Goal: Task Accomplishment & Management: Use online tool/utility

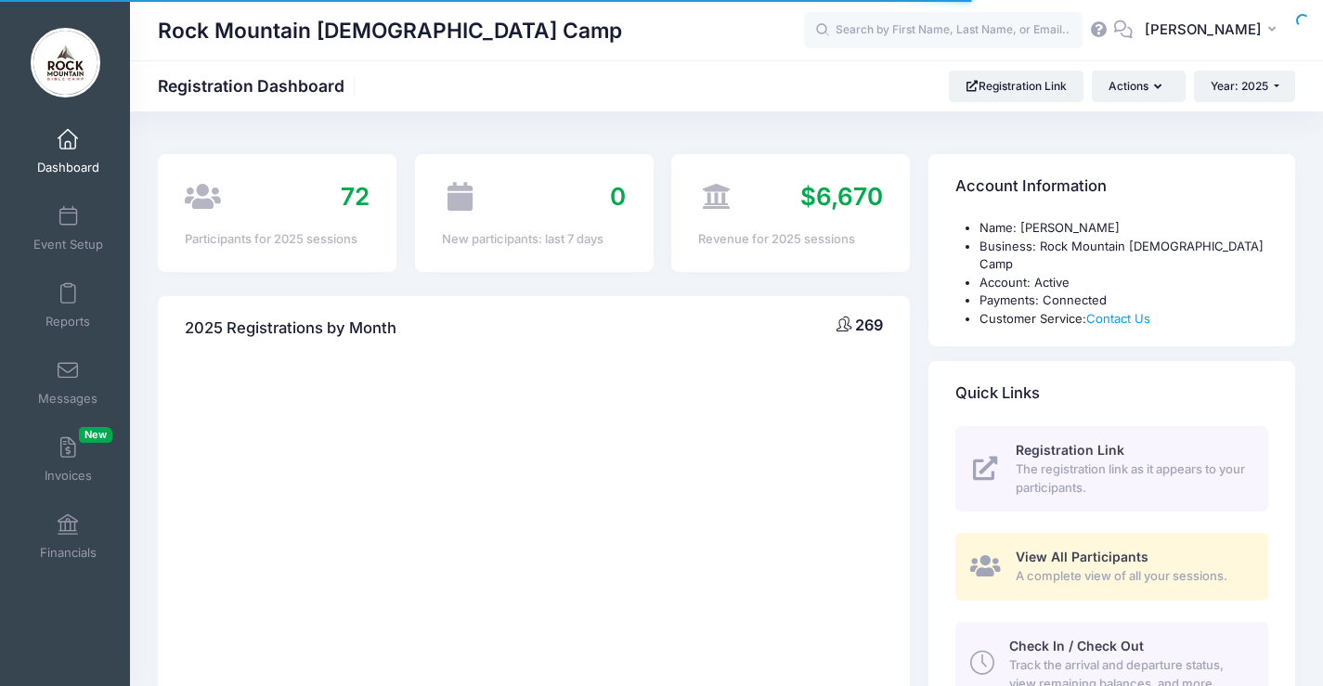
select select
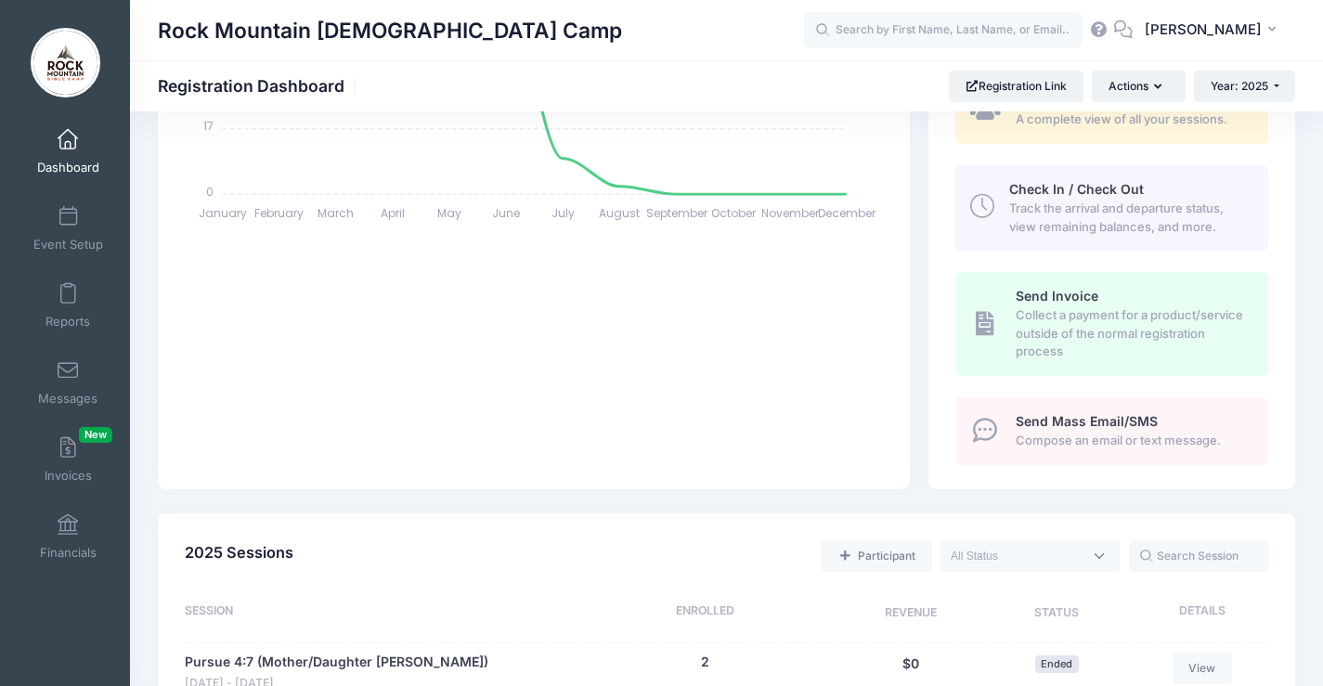
scroll to position [650, 0]
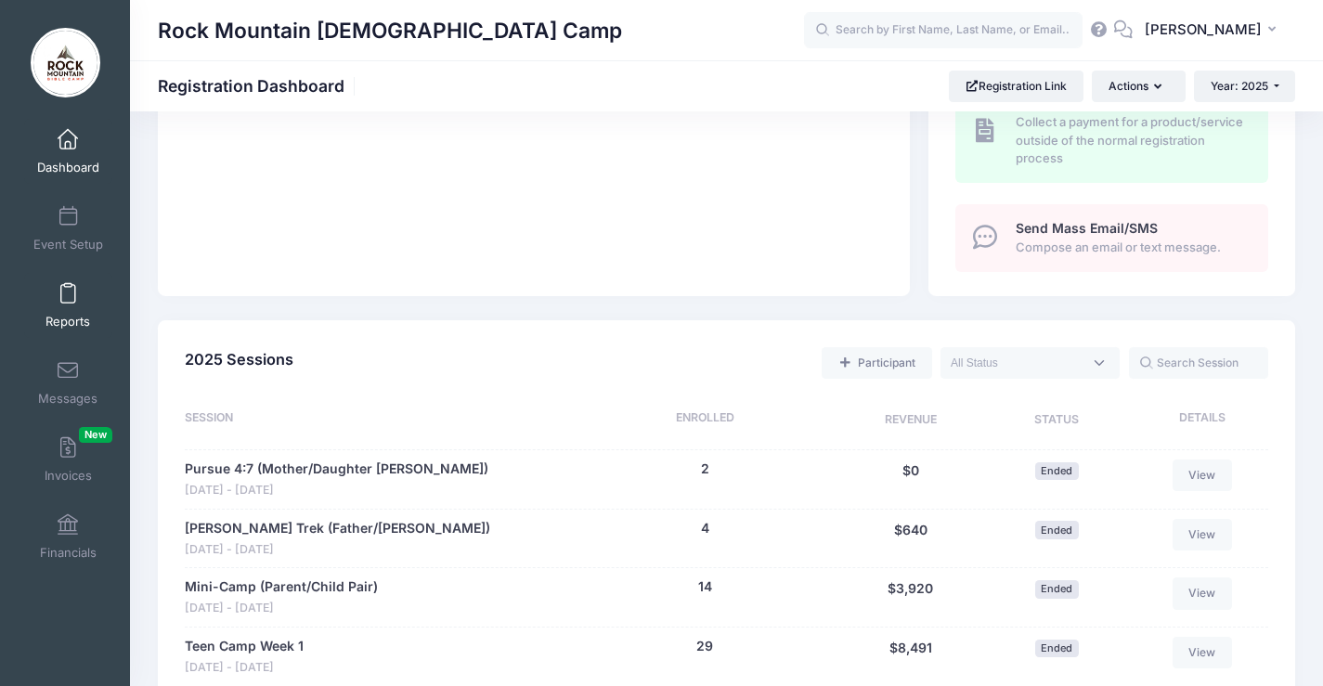
click at [87, 322] on link "Reports" at bounding box center [68, 305] width 88 height 65
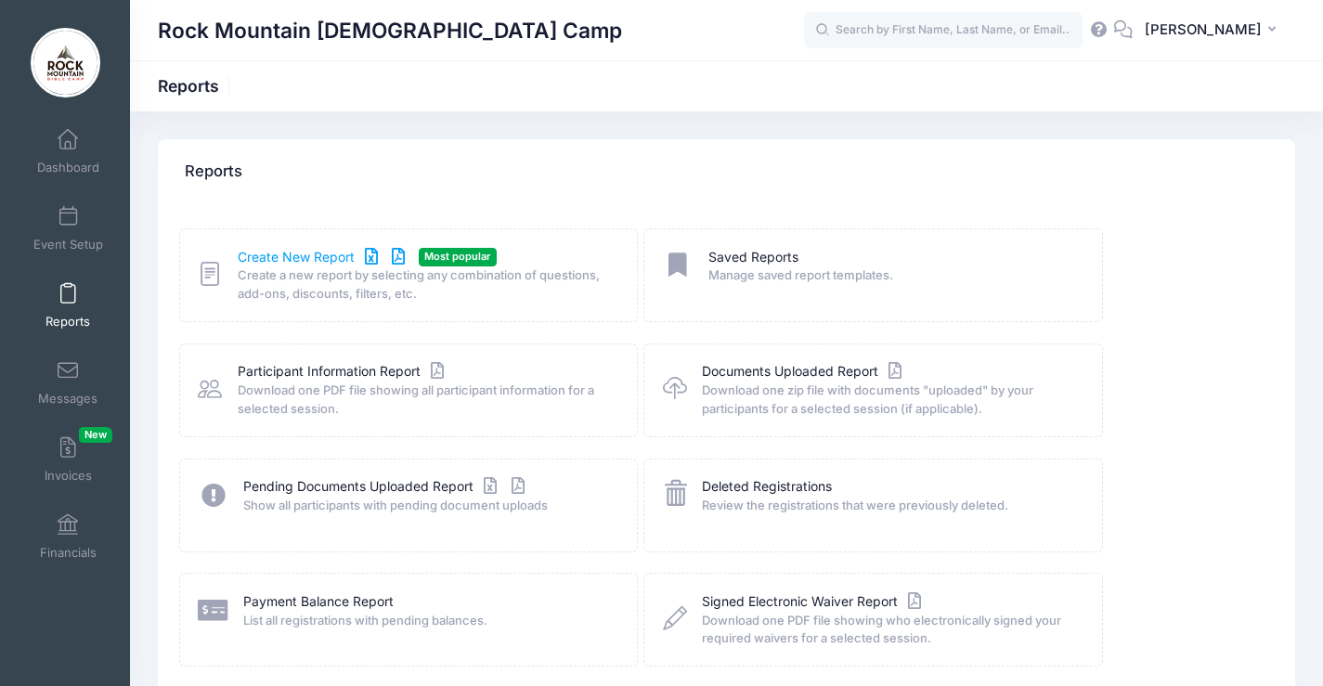
click at [301, 249] on link "Create New Report" at bounding box center [324, 257] width 173 height 19
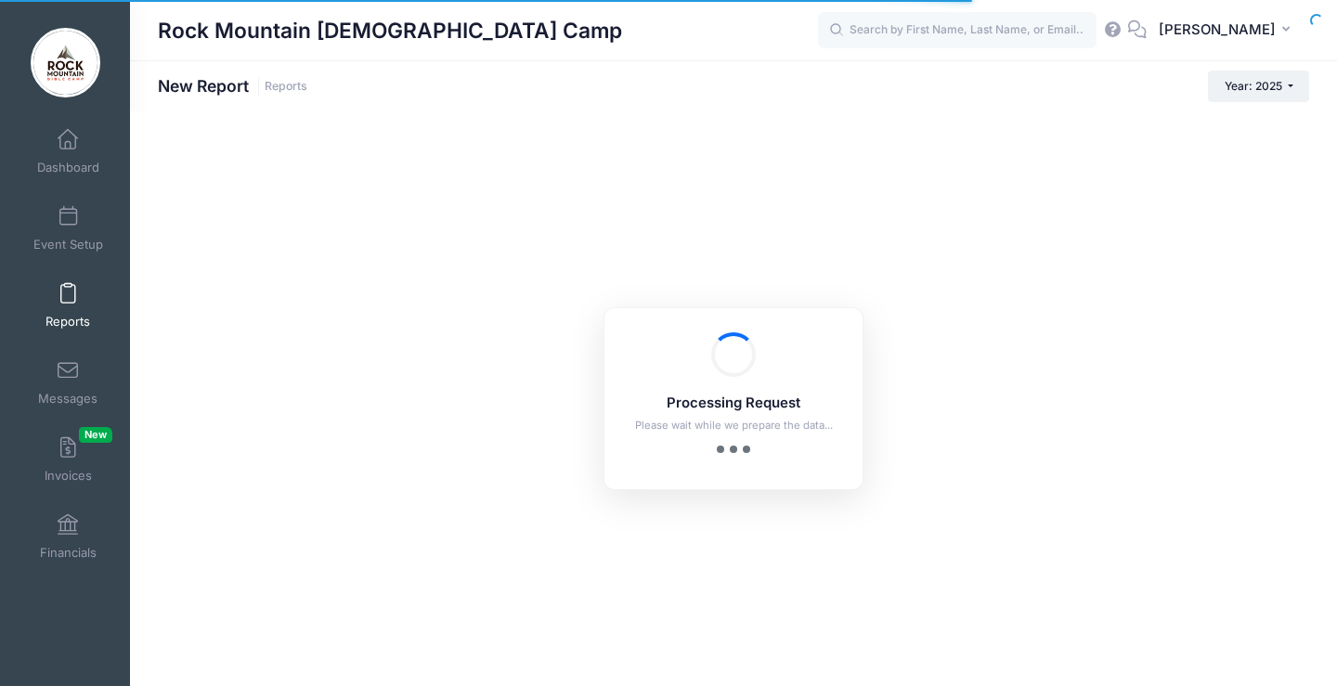
checkbox input "true"
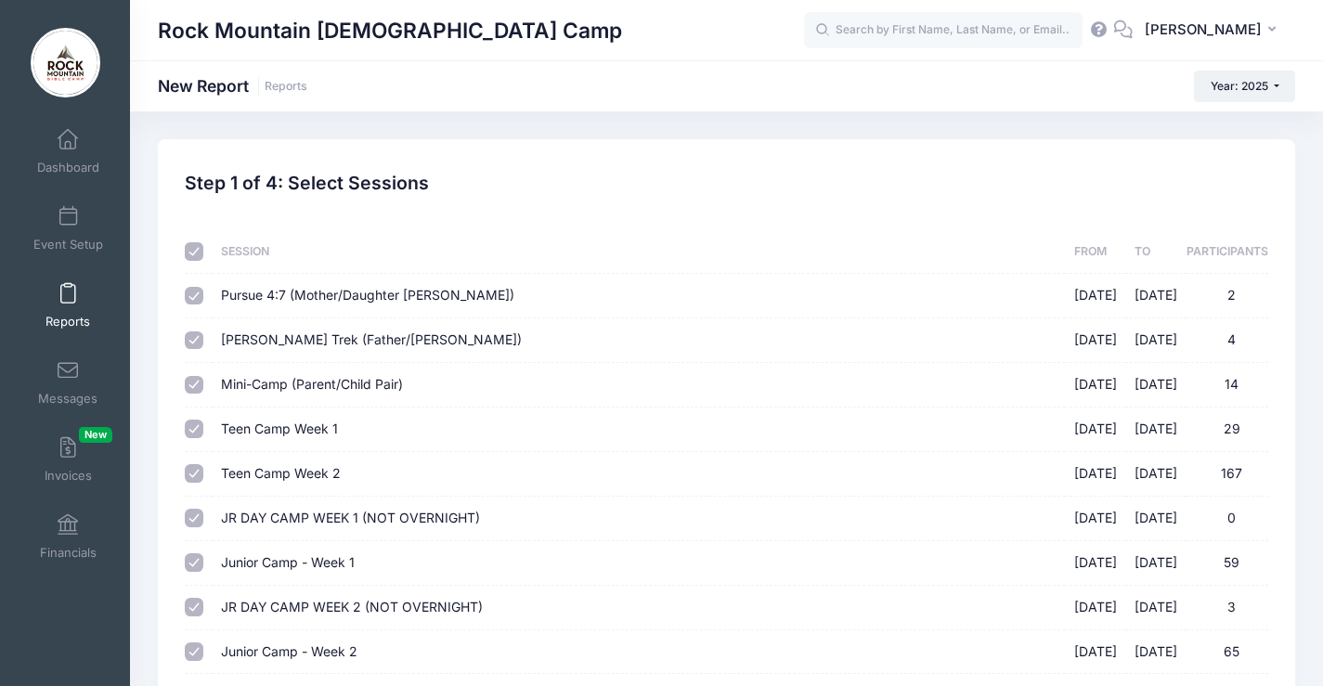
click at [193, 250] on input "checkbox" at bounding box center [194, 251] width 19 height 19
checkbox input "false"
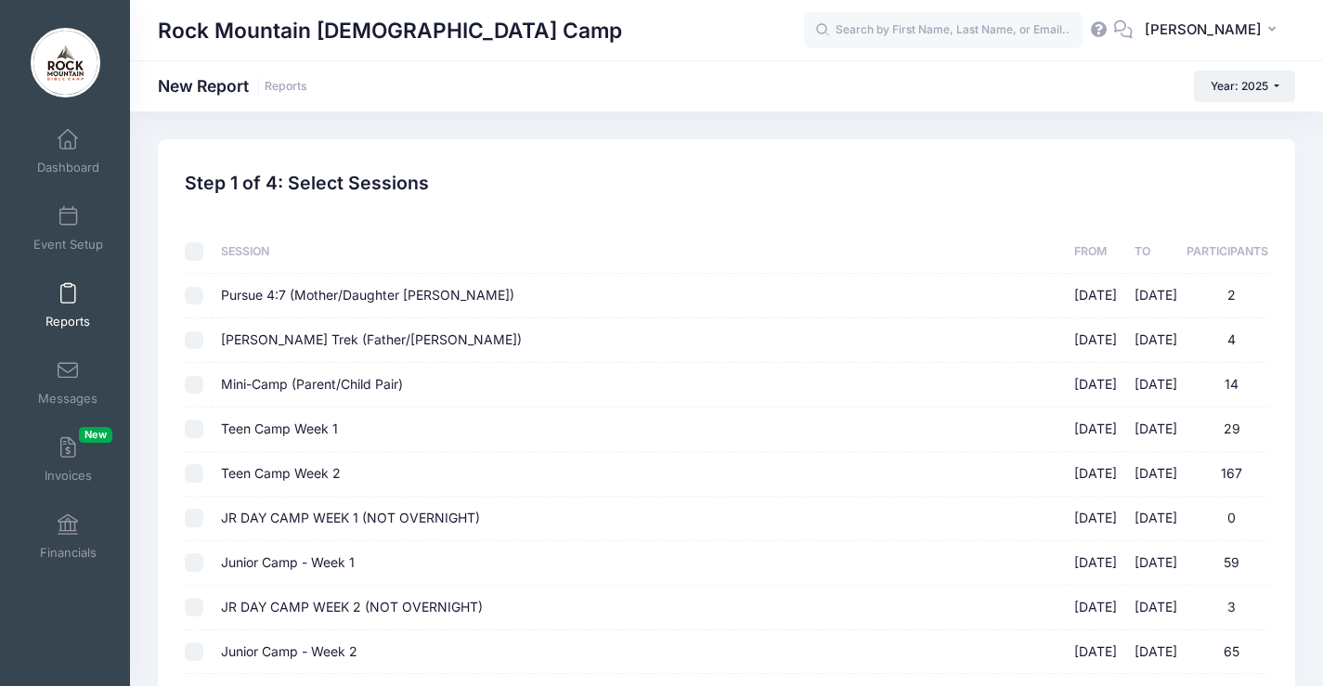
checkbox input "false"
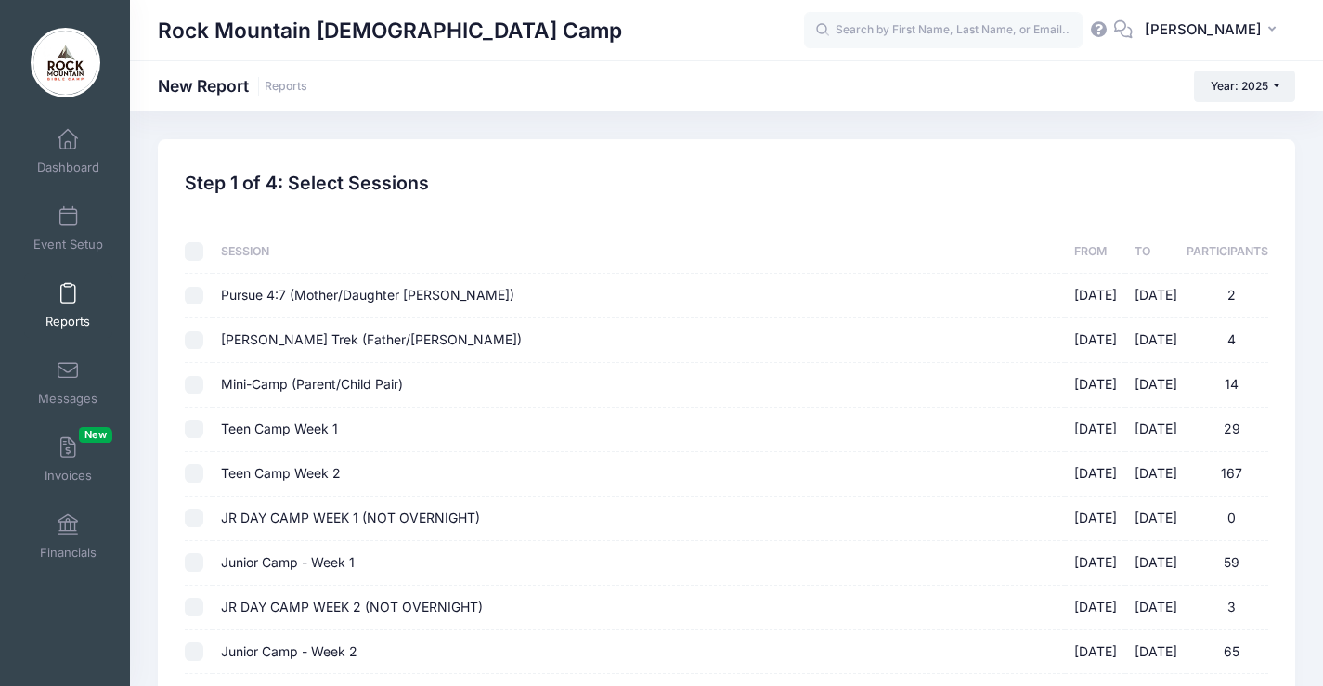
checkbox input "false"
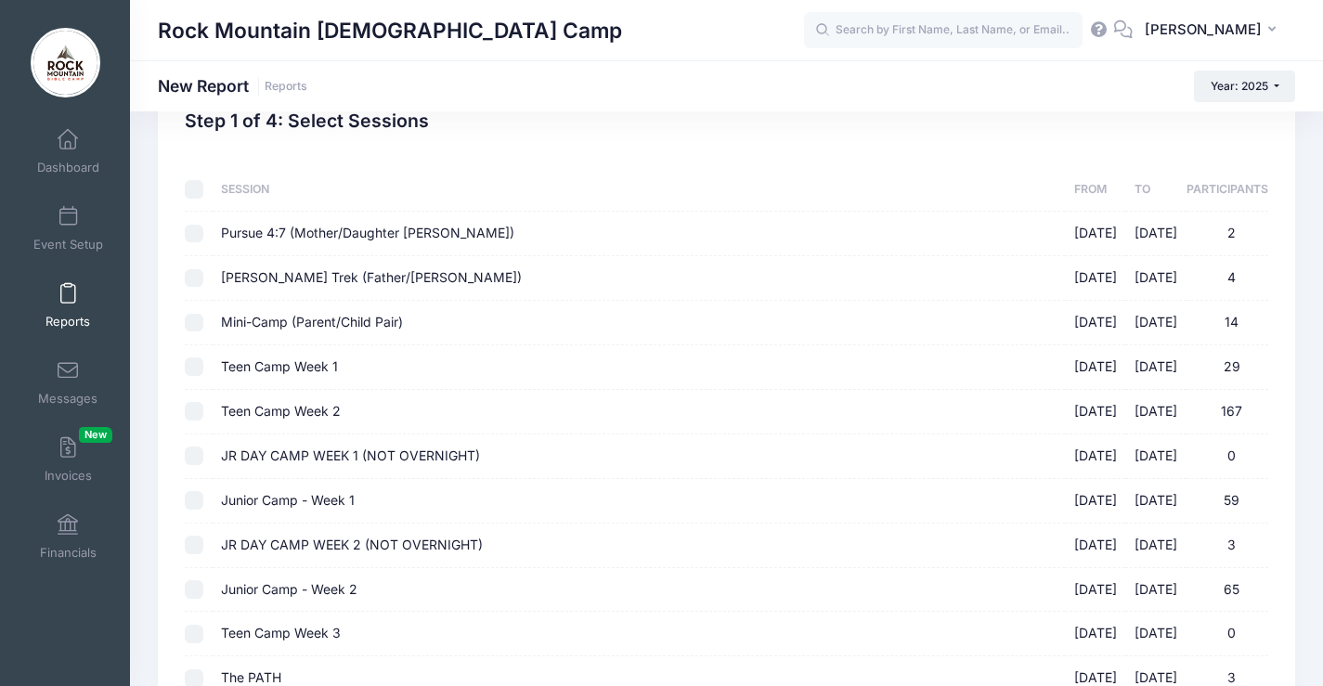
scroll to position [93, 0]
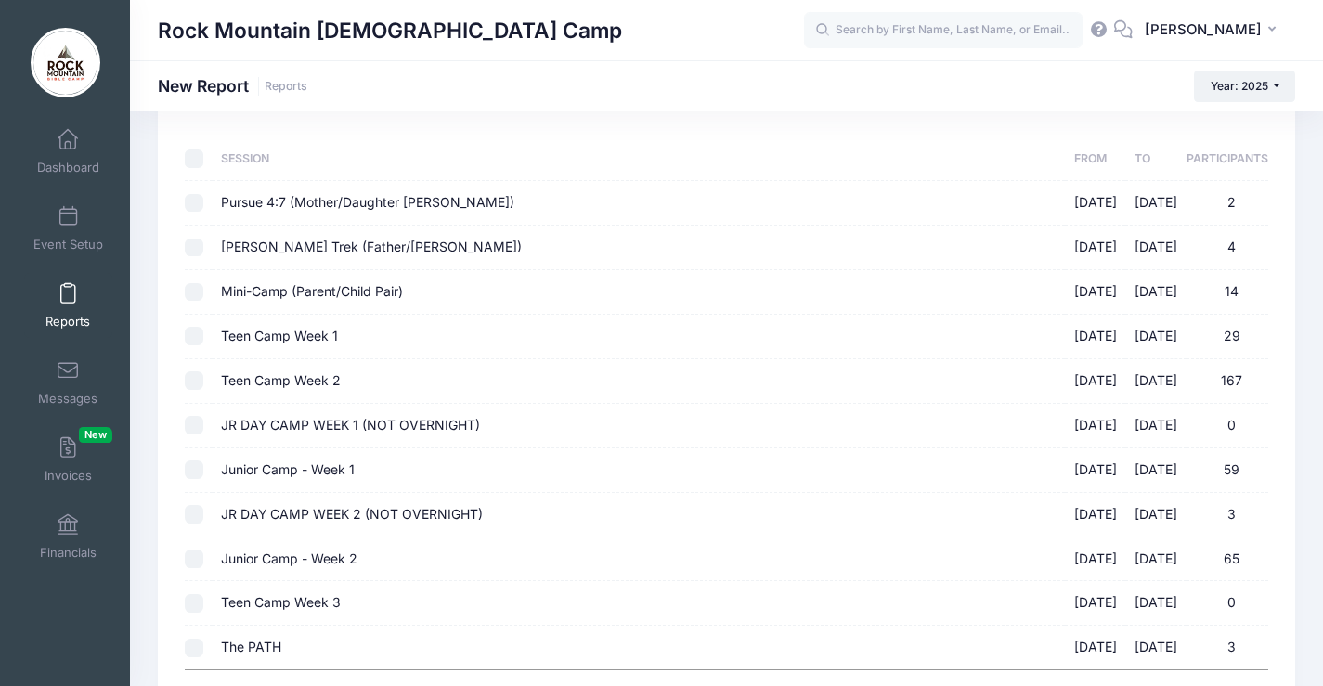
click at [262, 296] on span "Mini-Camp (Parent/Child Pair)" at bounding box center [312, 291] width 182 height 16
click at [203, 296] on input "Mini-Camp (Parent/Child Pair) 06/20/2025 - 06/22/2025 14" at bounding box center [194, 292] width 19 height 19
checkbox input "true"
click at [258, 265] on td "Joshua Trek (Father/Son Pair) 05/30/2025 - 06/01/2025 4" at bounding box center [639, 248] width 852 height 45
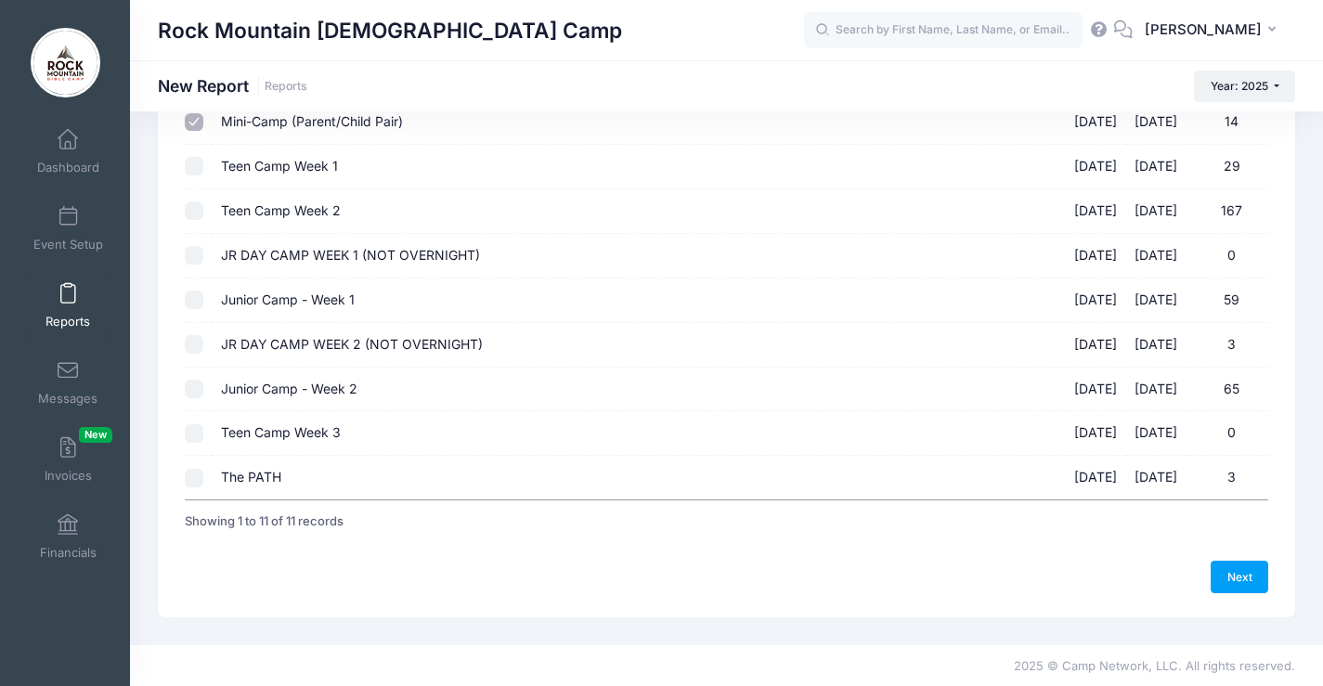
scroll to position [264, 0]
click at [1243, 577] on link "Next" at bounding box center [1239, 576] width 58 height 32
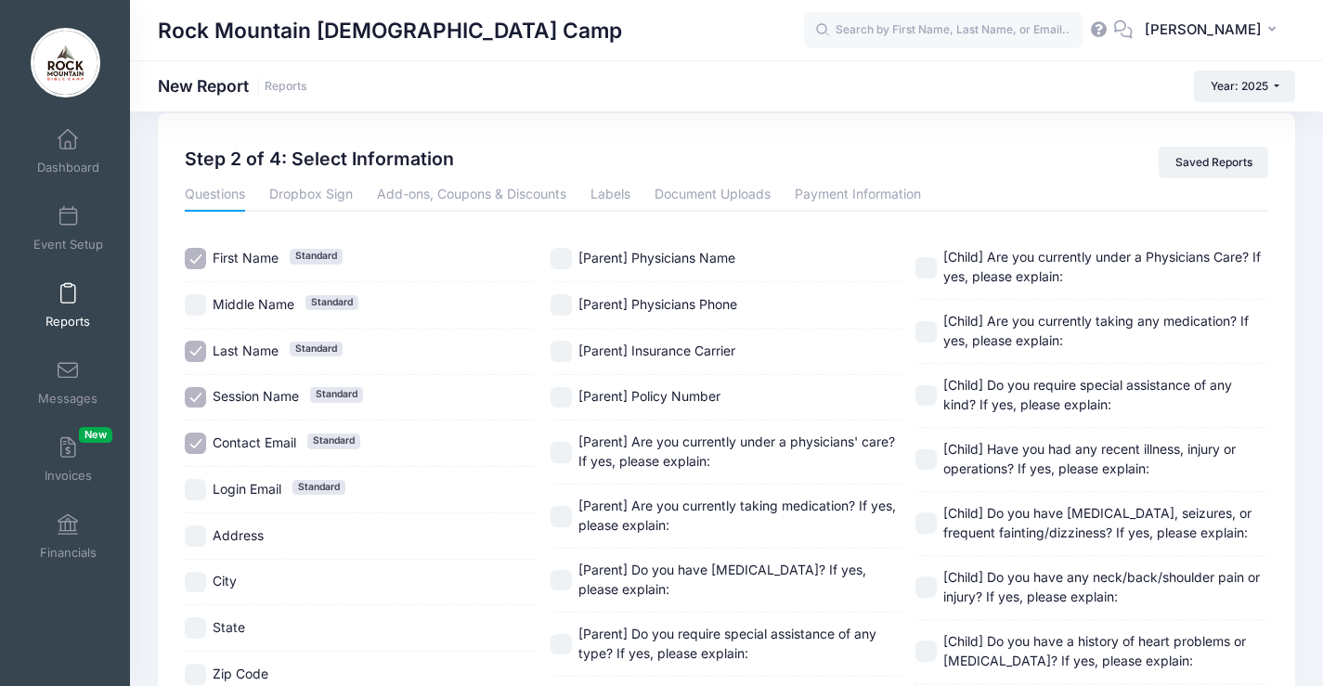
scroll to position [17, 0]
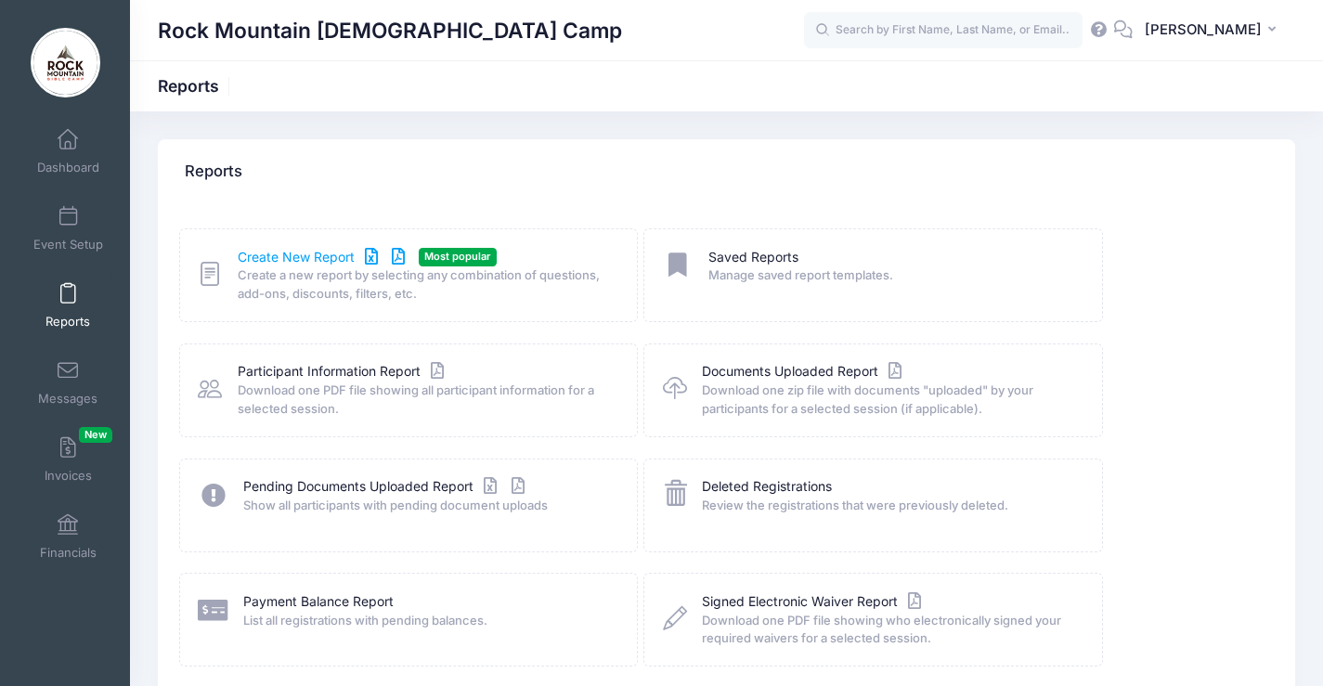
click at [304, 259] on link "Create New Report" at bounding box center [324, 257] width 173 height 19
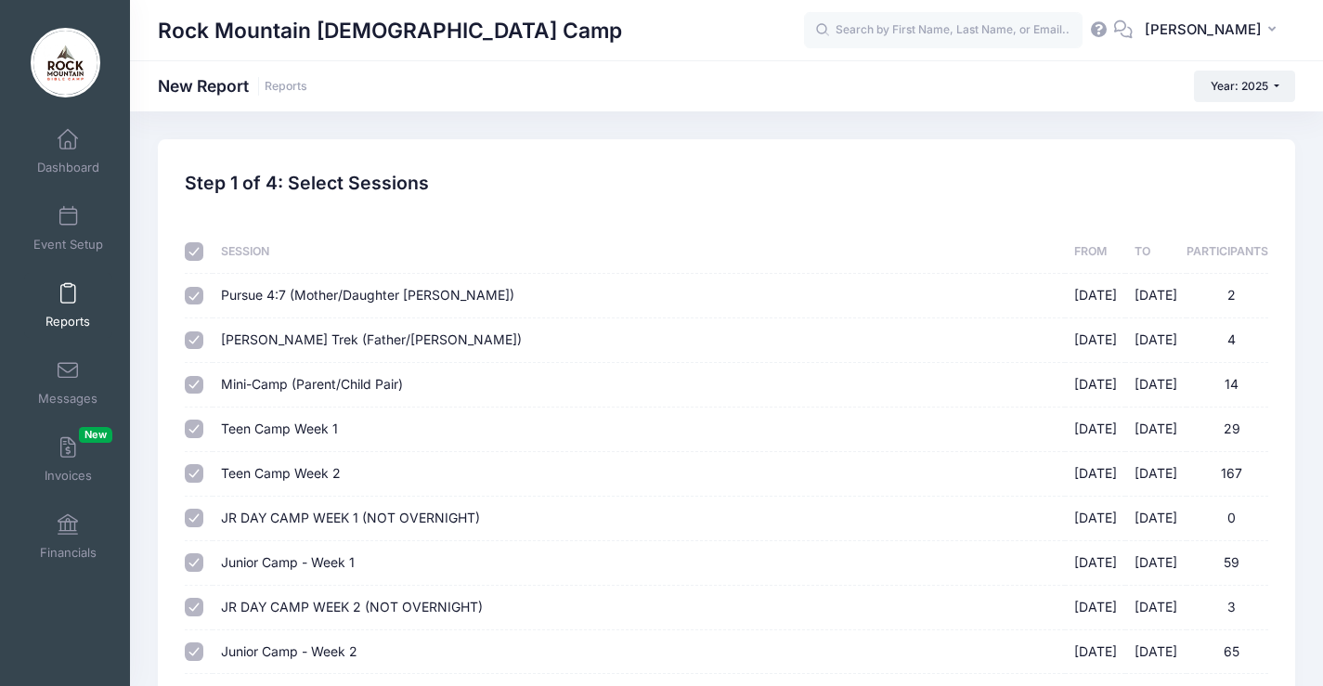
click at [188, 263] on th at bounding box center [198, 252] width 27 height 44
click at [193, 256] on input "checkbox" at bounding box center [194, 251] width 19 height 19
checkbox input "false"
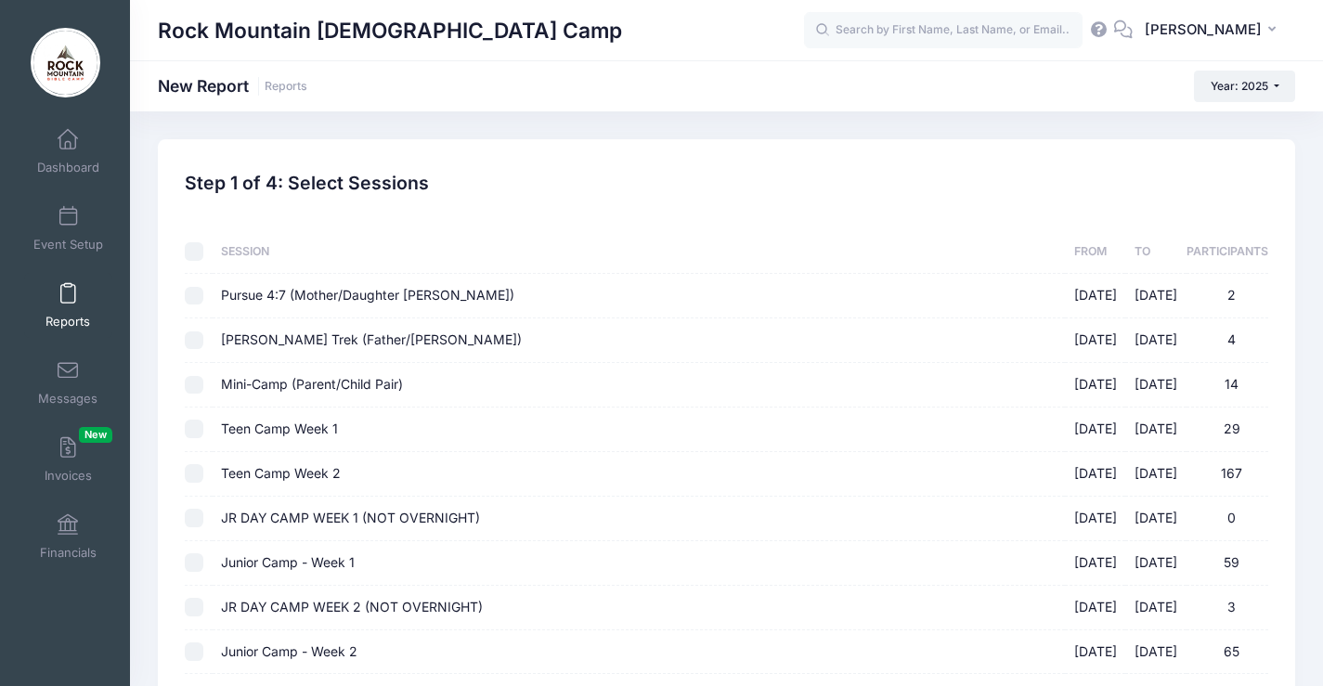
checkbox input "false"
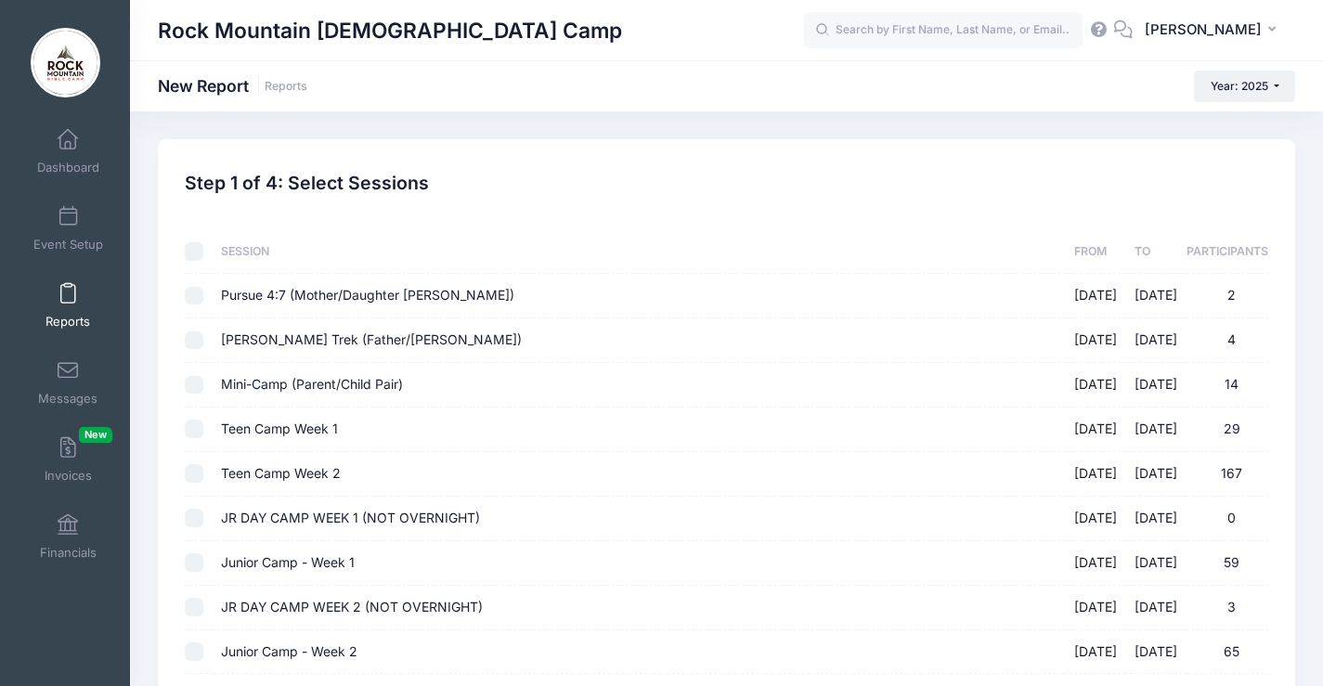
checkbox input "false"
click at [195, 296] on input "Pursue 4:7 (Mother/Daughter Pair) 05/16/2025 - 05/18/2025 2" at bounding box center [194, 296] width 19 height 19
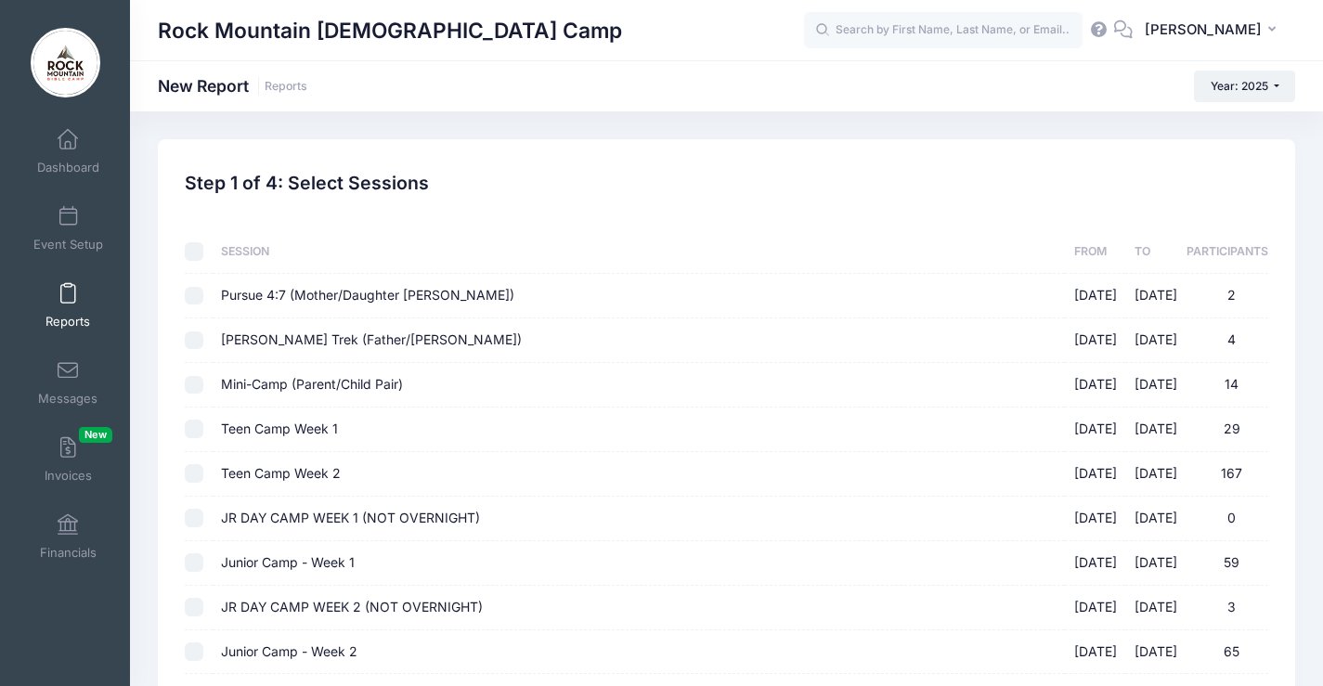
checkbox input "true"
click at [194, 348] on input "Joshua Trek (Father/Son Pair) 05/30/2025 - 06/01/2025 4" at bounding box center [194, 340] width 19 height 19
checkbox input "true"
click at [194, 376] on input "Mini-Camp (Parent/Child Pair) 06/20/2025 - 06/22/2025 14" at bounding box center [194, 385] width 19 height 19
checkbox input "true"
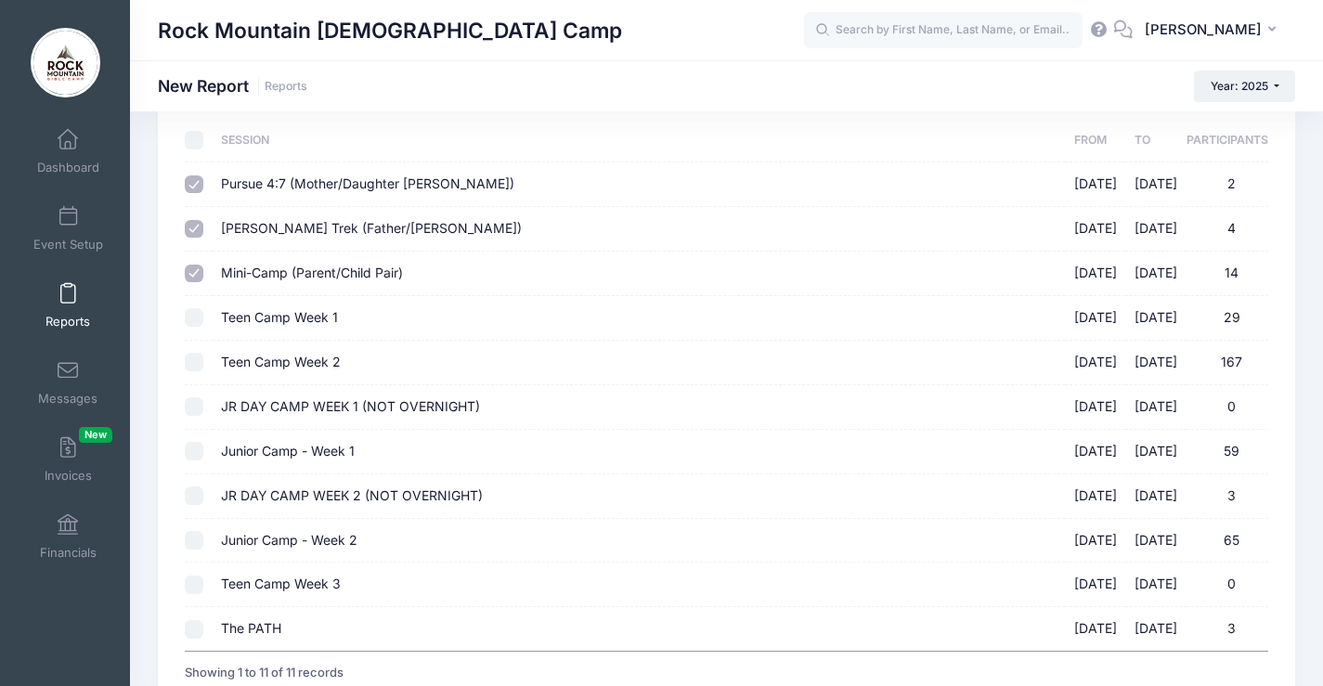
scroll to position [264, 0]
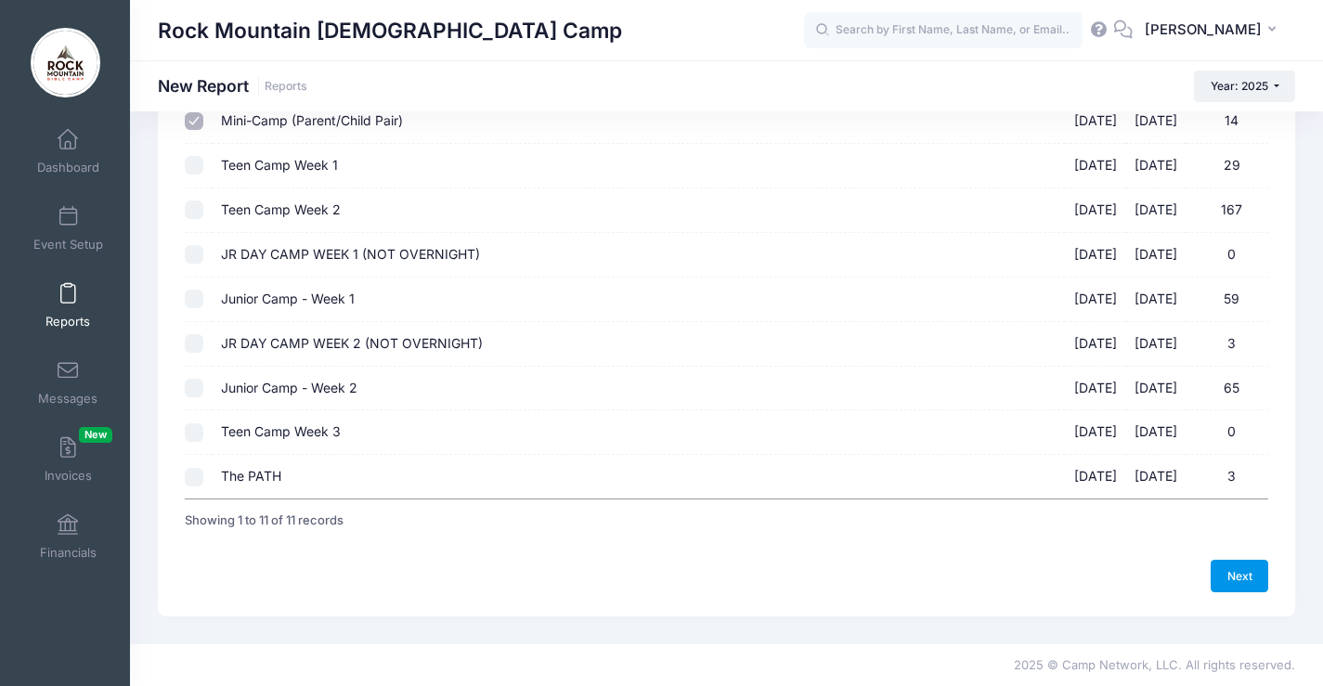
click at [1240, 584] on link "Next" at bounding box center [1239, 576] width 58 height 32
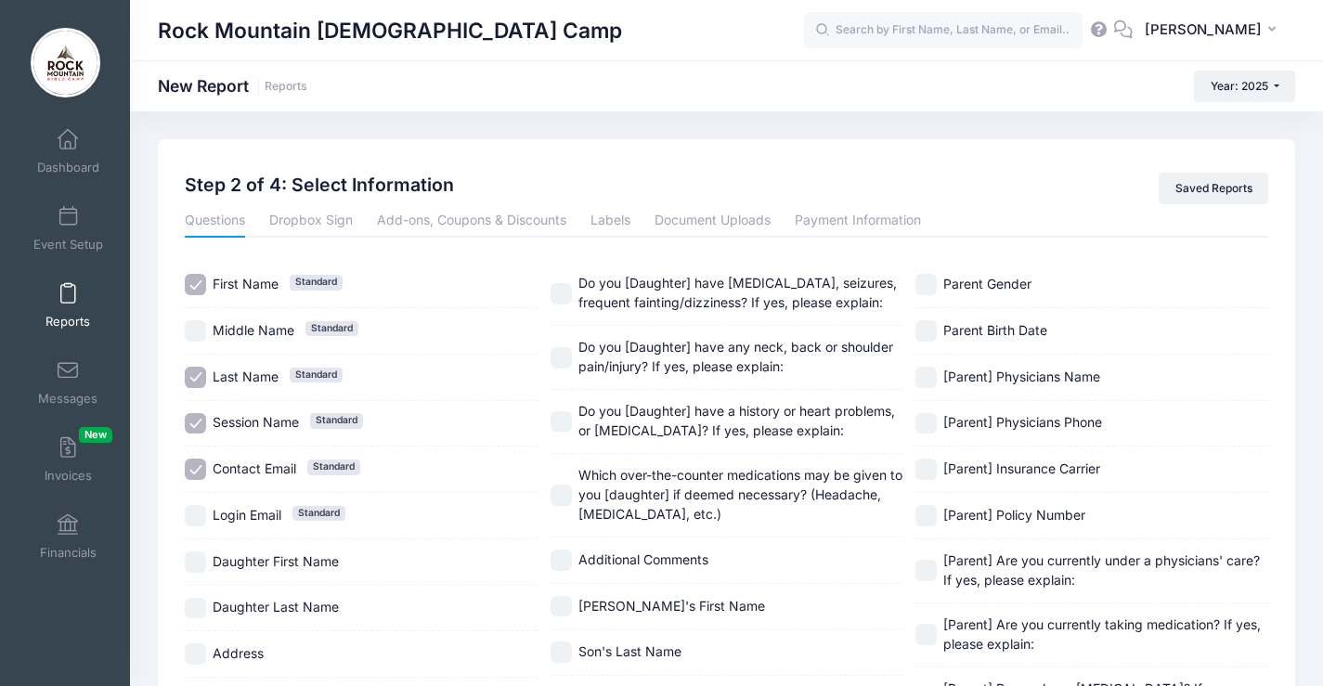
click at [263, 430] on span "Session Name" at bounding box center [256, 422] width 86 height 16
click at [259, 434] on div "Session Name Standard" at bounding box center [361, 424] width 353 height 46
checkbox input "true"
click at [259, 454] on div "Contact Email Standard" at bounding box center [361, 469] width 353 height 46
checkbox input "false"
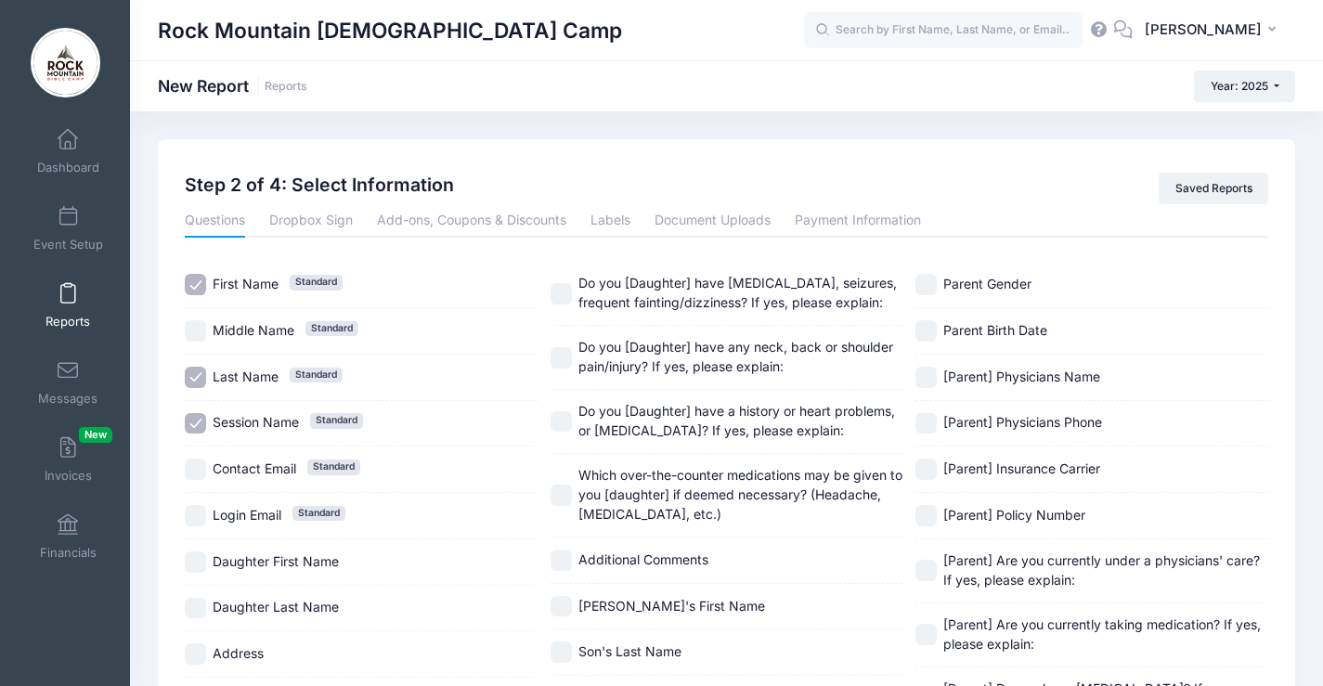
click at [275, 559] on span "Daughter First Name" at bounding box center [276, 561] width 126 height 16
checkbox input "true"
click at [281, 598] on span "Daughter Last Name" at bounding box center [276, 607] width 126 height 19
checkbox input "true"
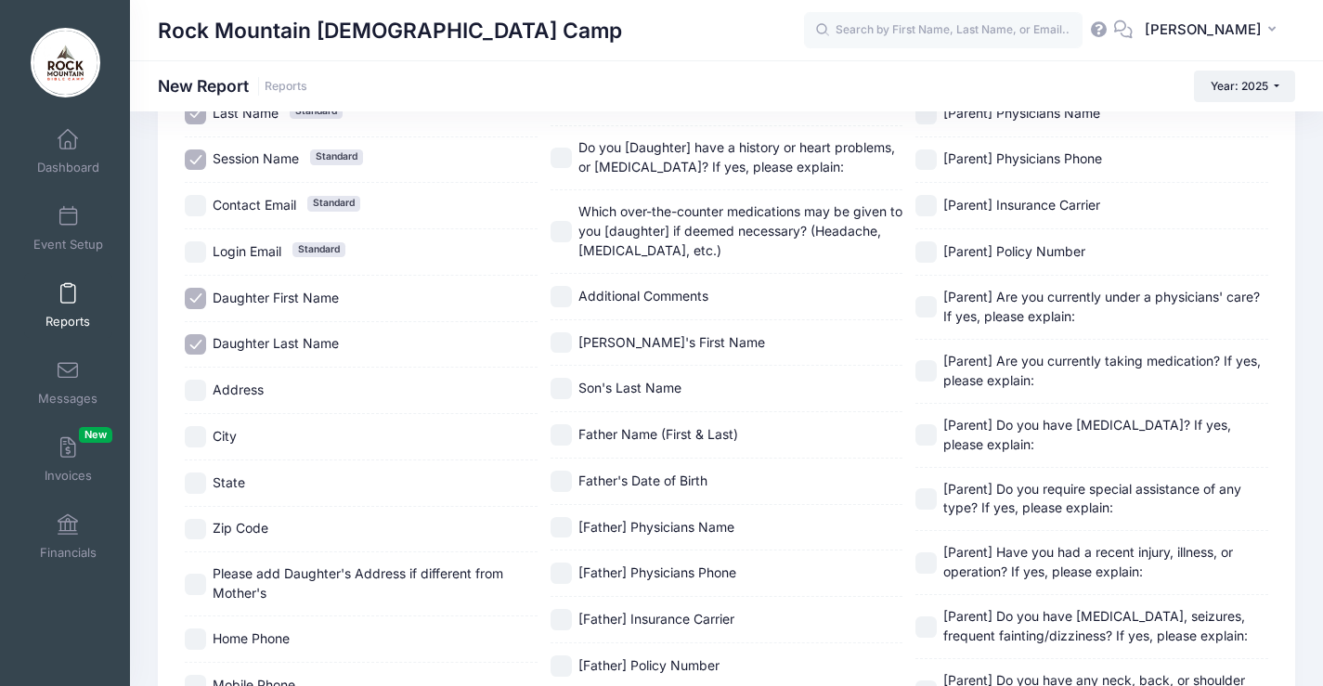
scroll to position [278, 0]
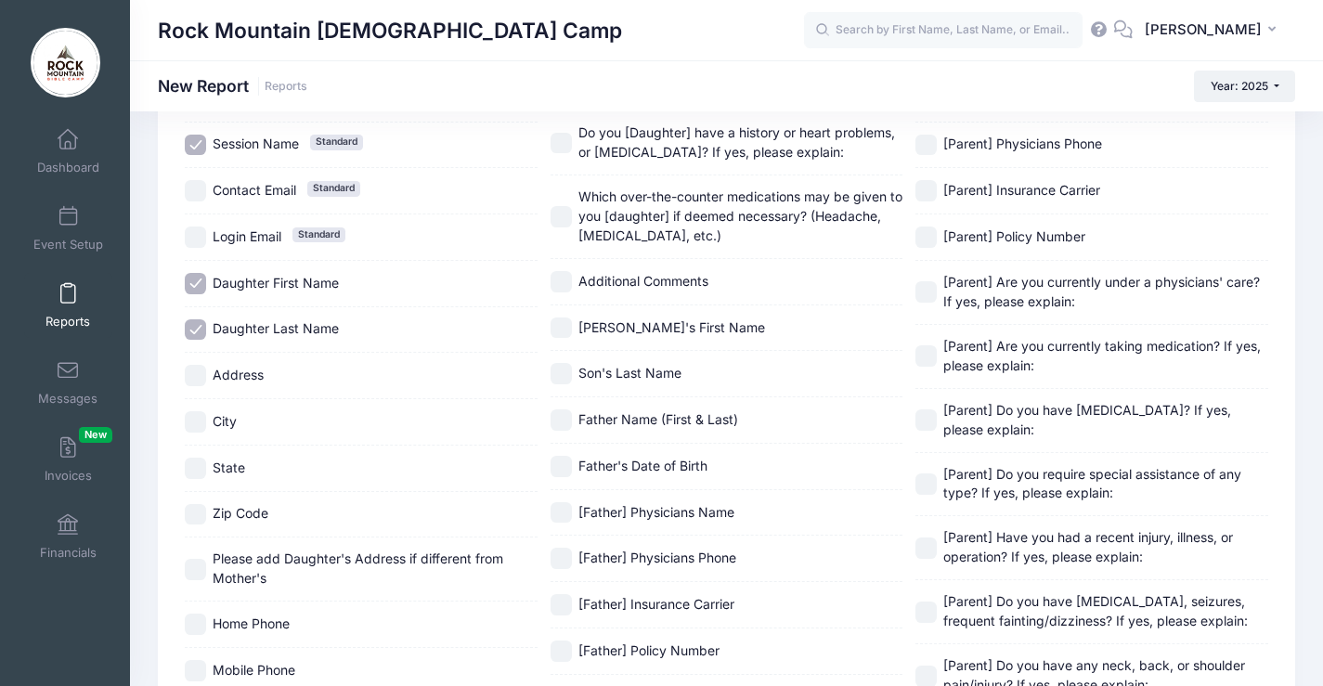
click at [262, 391] on div "Address" at bounding box center [361, 376] width 353 height 46
checkbox input "true"
click at [258, 435] on div "City" at bounding box center [361, 422] width 353 height 46
checkbox input "true"
click at [258, 465] on label "State" at bounding box center [361, 468] width 353 height 21
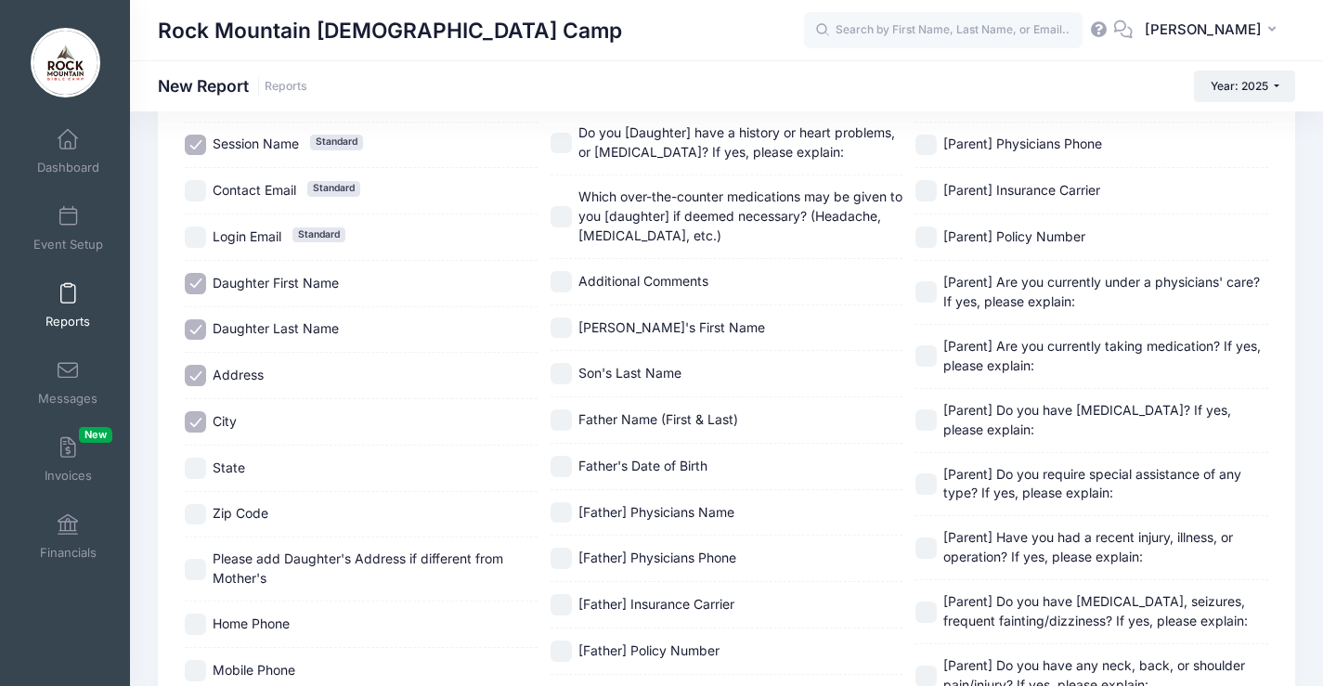
checkbox input "true"
click at [265, 505] on span "Zip Code" at bounding box center [241, 513] width 56 height 16
checkbox input "true"
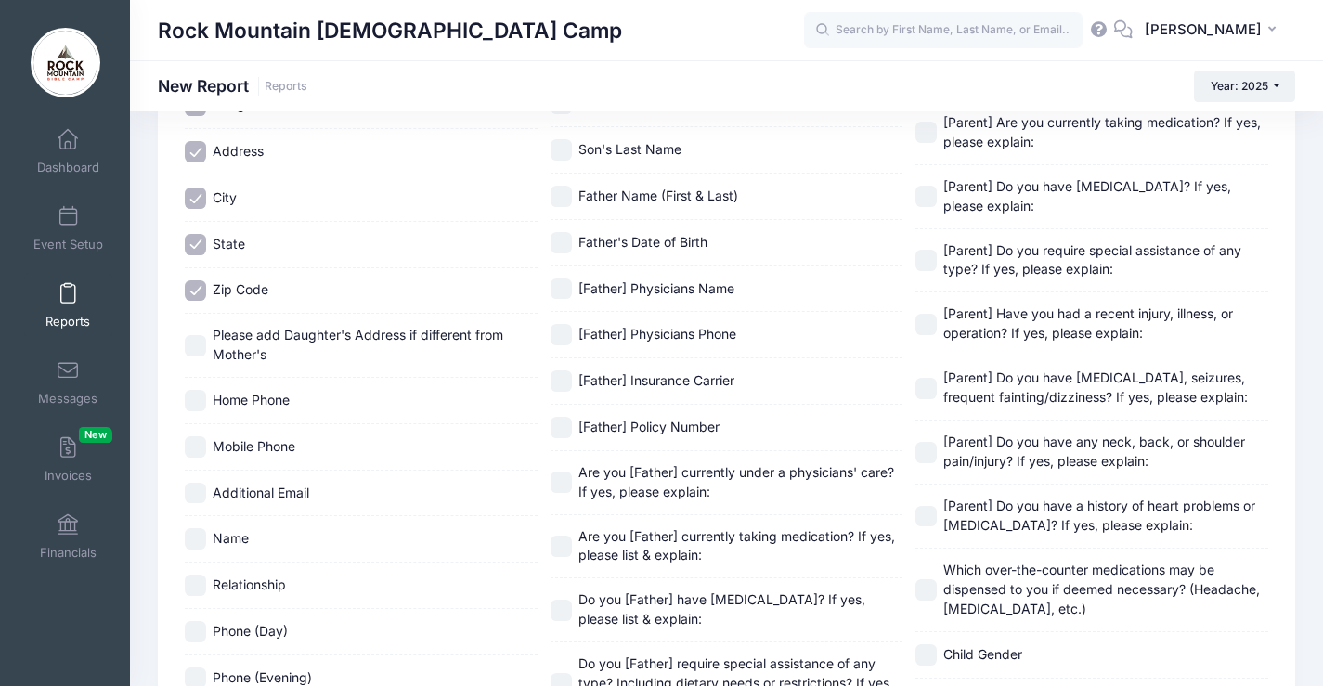
scroll to position [557, 0]
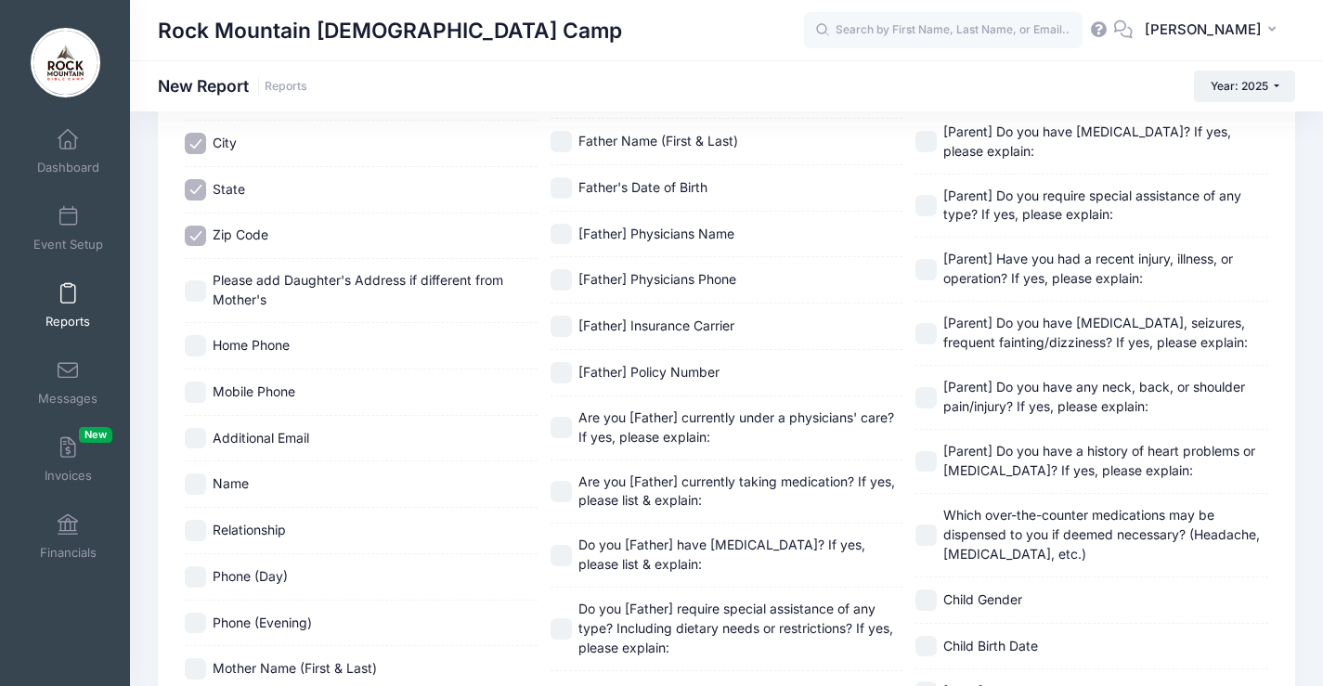
click at [258, 447] on span "Additional Email" at bounding box center [261, 438] width 97 height 19
checkbox input "true"
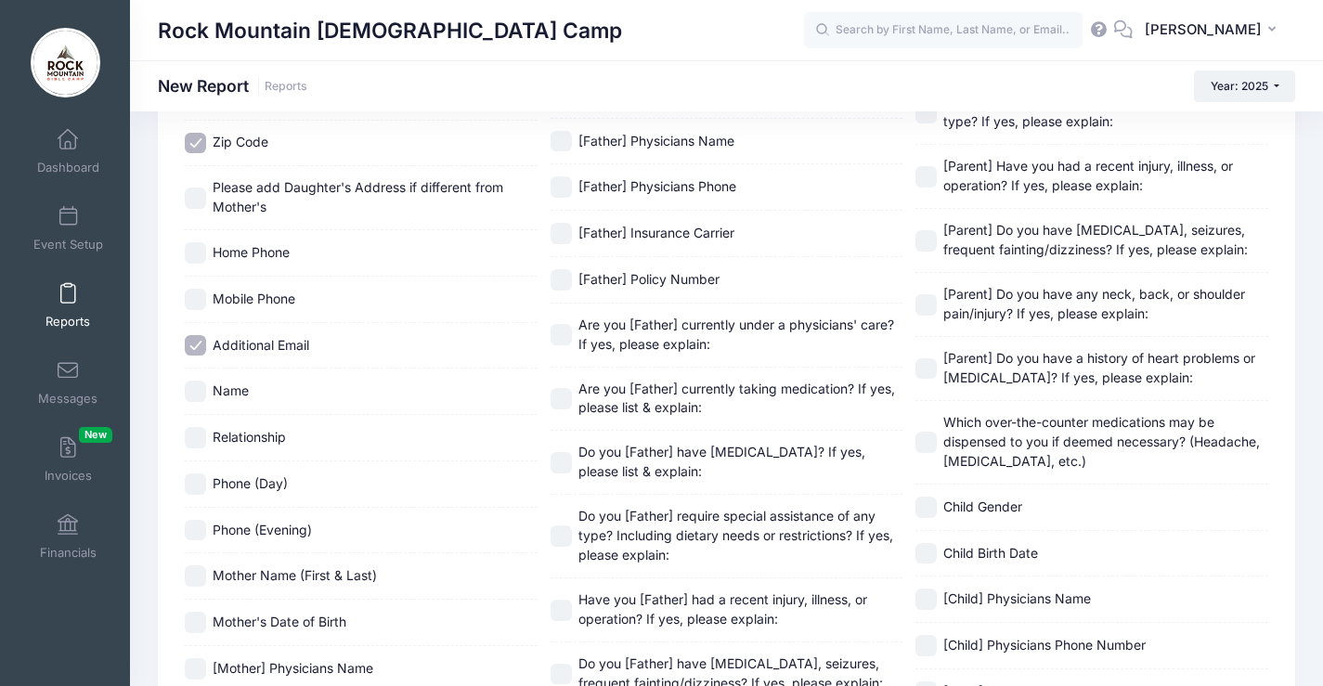
scroll to position [743, 0]
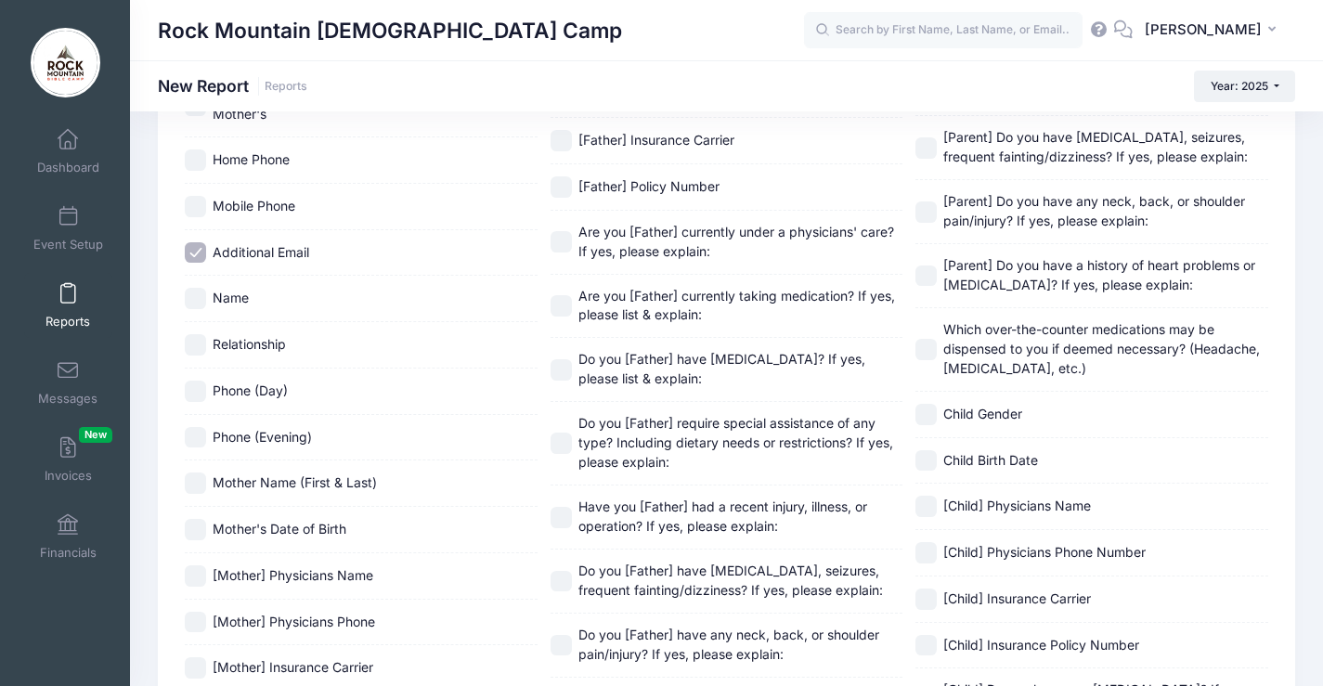
click at [239, 473] on span "Mother Name (First & Last)" at bounding box center [295, 482] width 164 height 19
checkbox input "true"
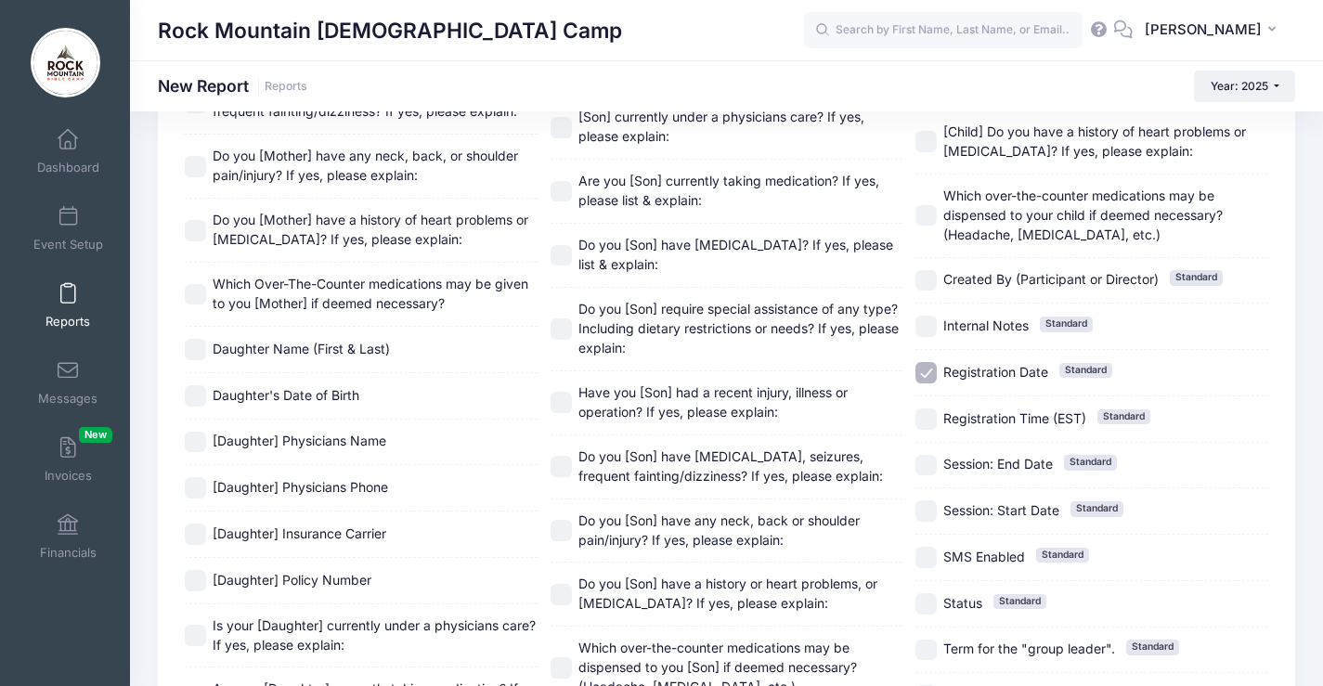
scroll to position [1857, 0]
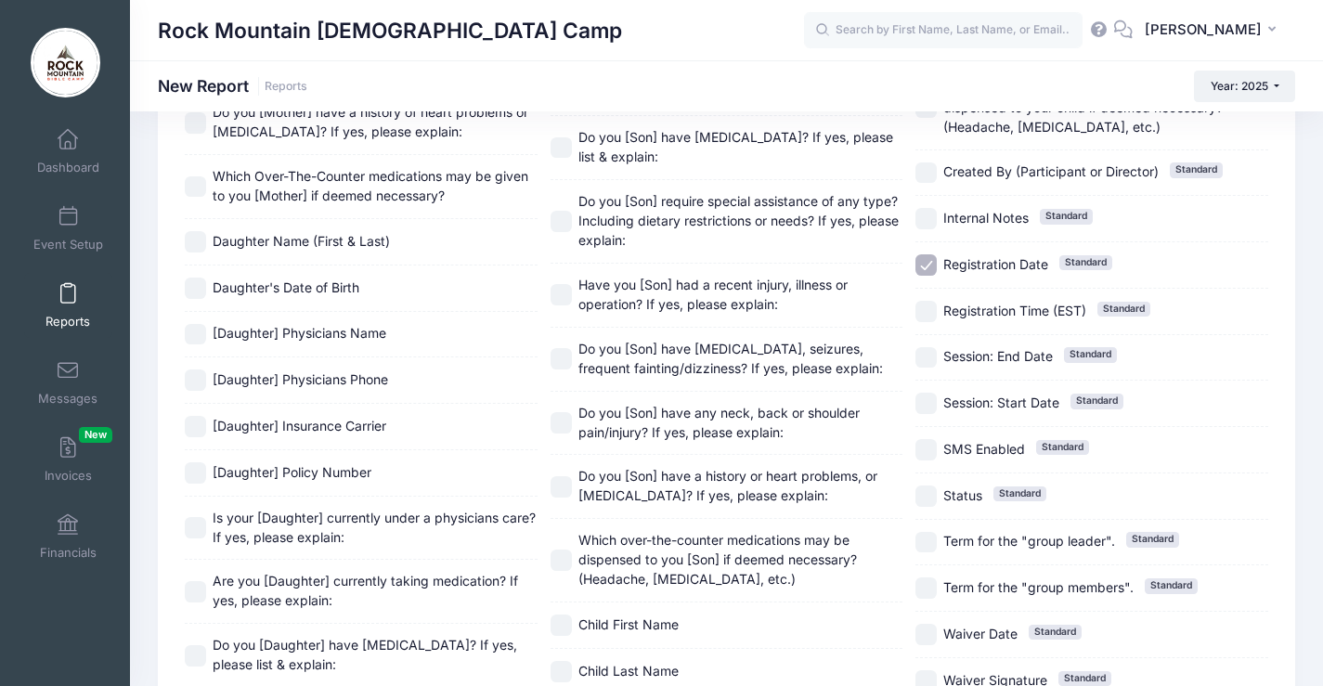
click at [291, 247] on span "Daughter Name (First & Last)" at bounding box center [301, 241] width 177 height 16
checkbox input "true"
click at [295, 294] on span "Daughter's Date of Birth" at bounding box center [286, 287] width 147 height 16
checkbox input "true"
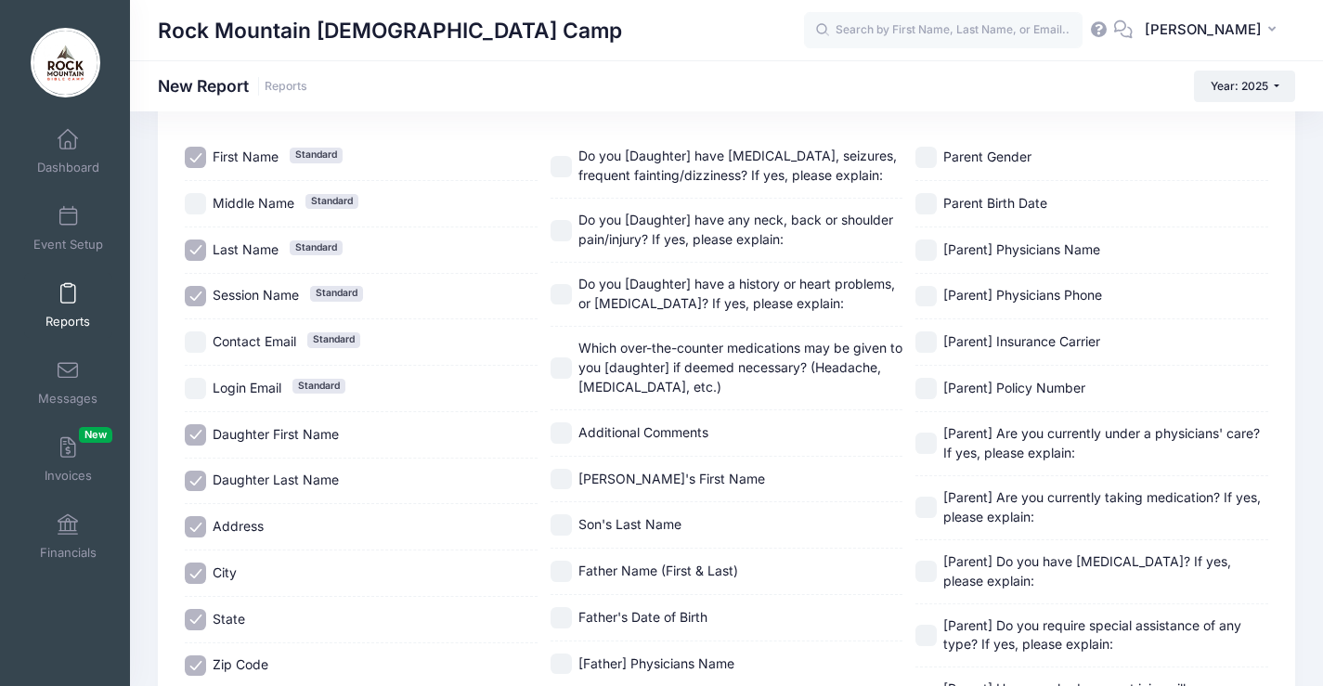
scroll to position [186, 0]
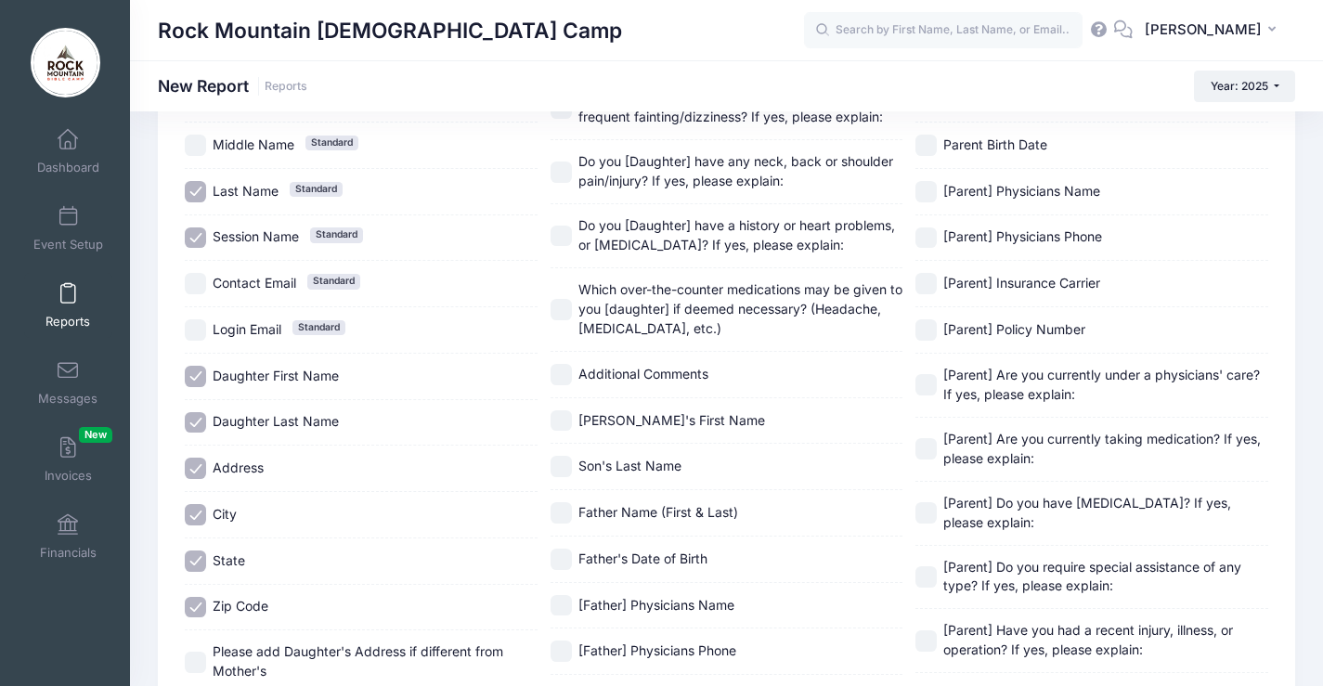
click at [655, 416] on span "Son's First Name" at bounding box center [671, 420] width 187 height 16
checkbox input "true"
click at [660, 462] on span "Son's Last Name" at bounding box center [629, 466] width 103 height 16
checkbox input "true"
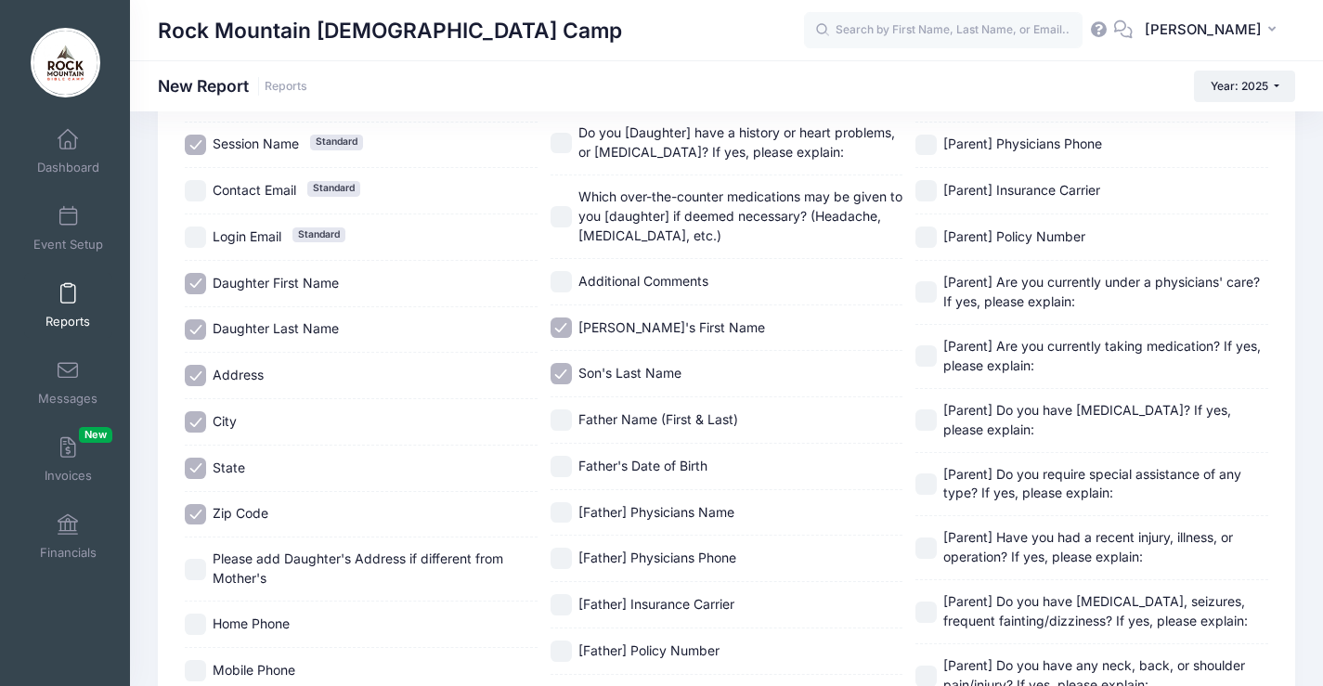
click at [664, 421] on span "Father Name (First & Last)" at bounding box center [658, 419] width 160 height 16
checkbox input "true"
click at [682, 482] on div "Father's Date of Birth" at bounding box center [726, 467] width 353 height 46
checkbox input "true"
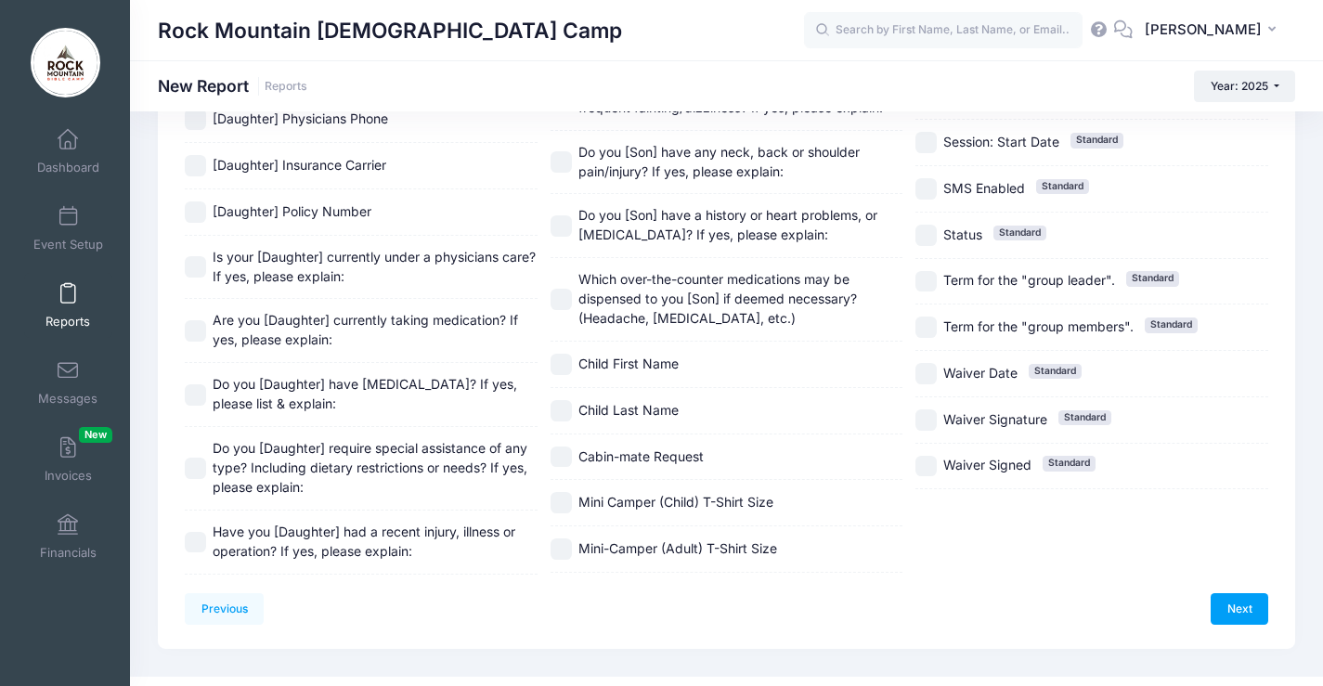
scroll to position [2150, 0]
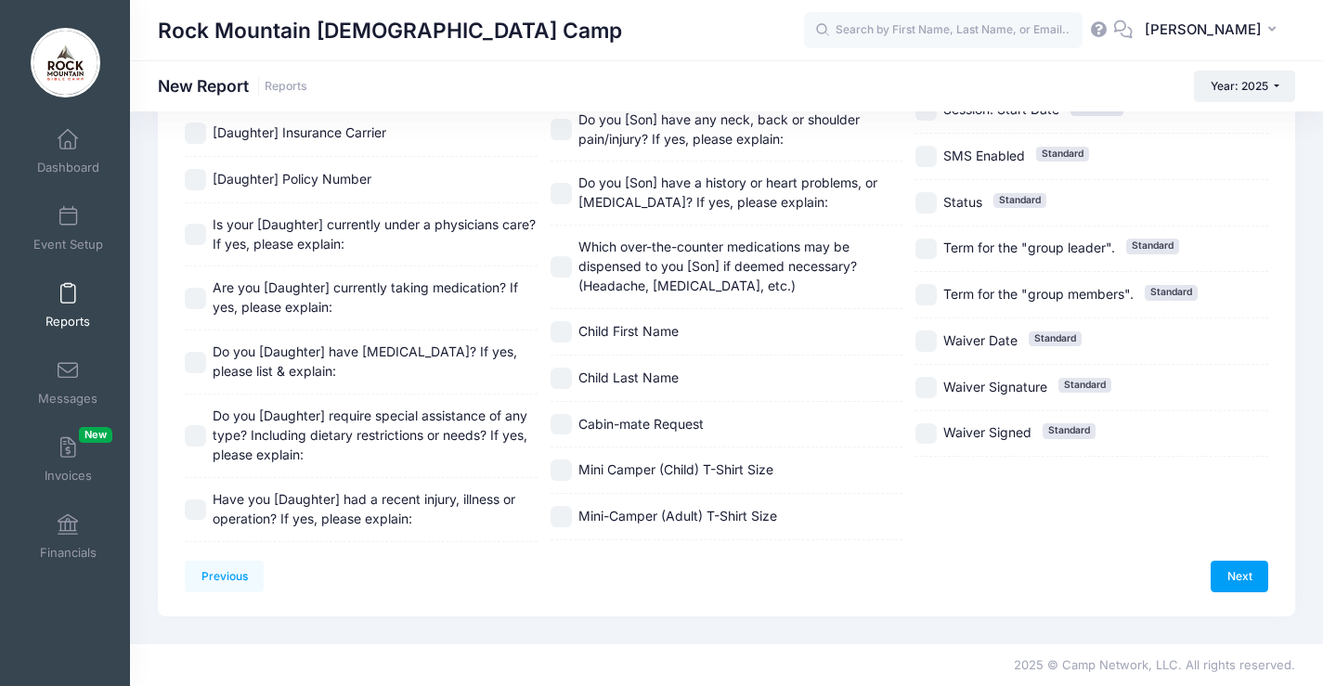
click at [657, 324] on span "Child First Name" at bounding box center [628, 331] width 100 height 16
checkbox input "true"
click at [660, 373] on span "Child Last Name" at bounding box center [628, 377] width 100 height 16
checkbox input "true"
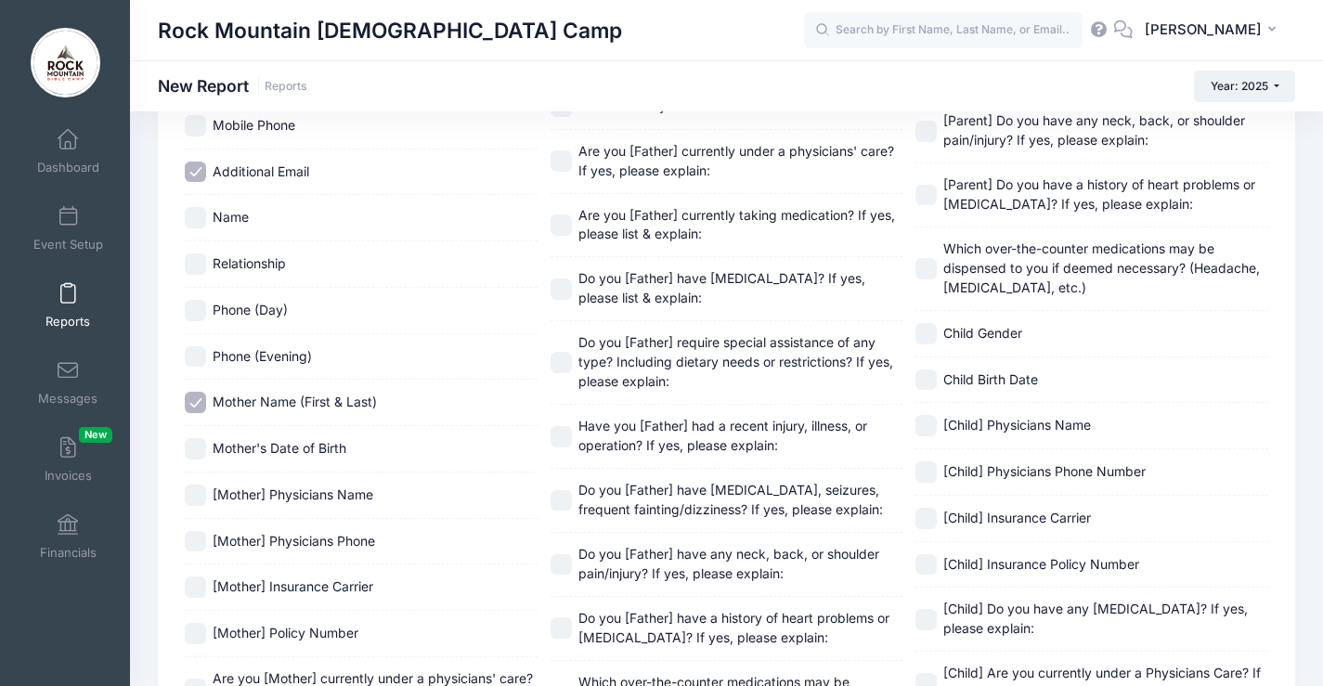
scroll to position [835, 0]
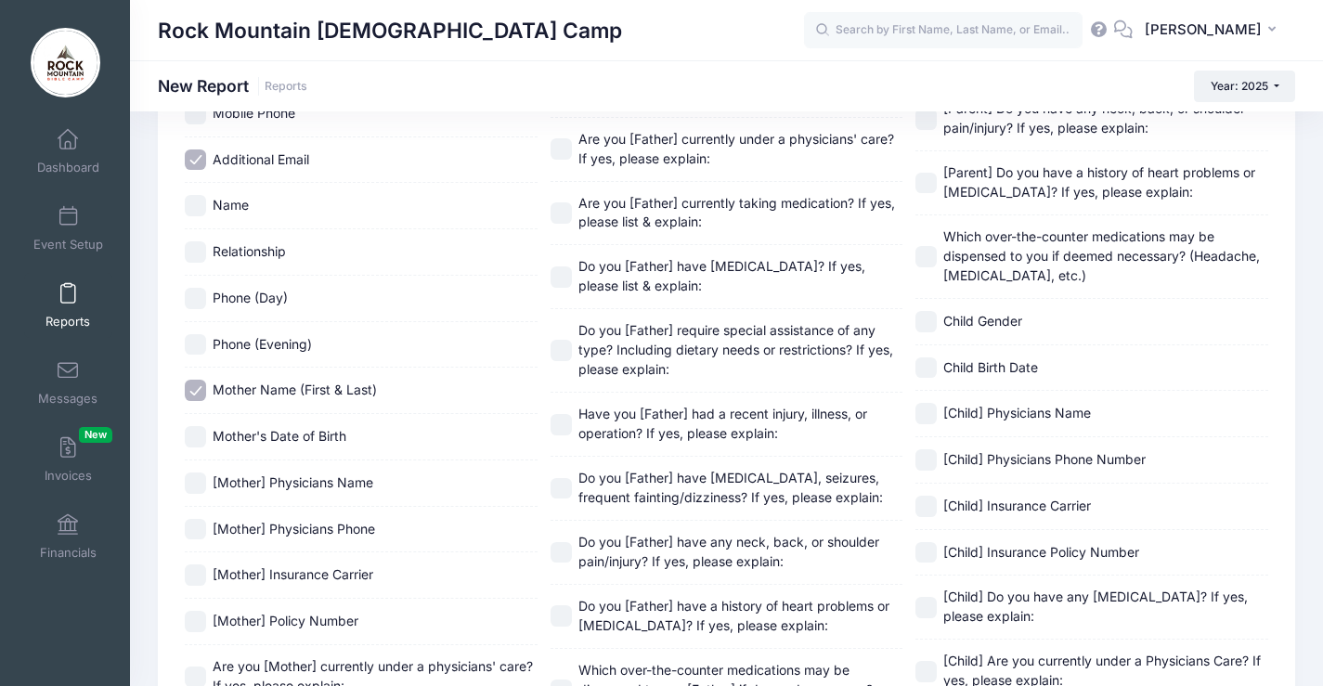
click at [1038, 368] on span "Child Birth Date" at bounding box center [990, 367] width 95 height 16
checkbox input "true"
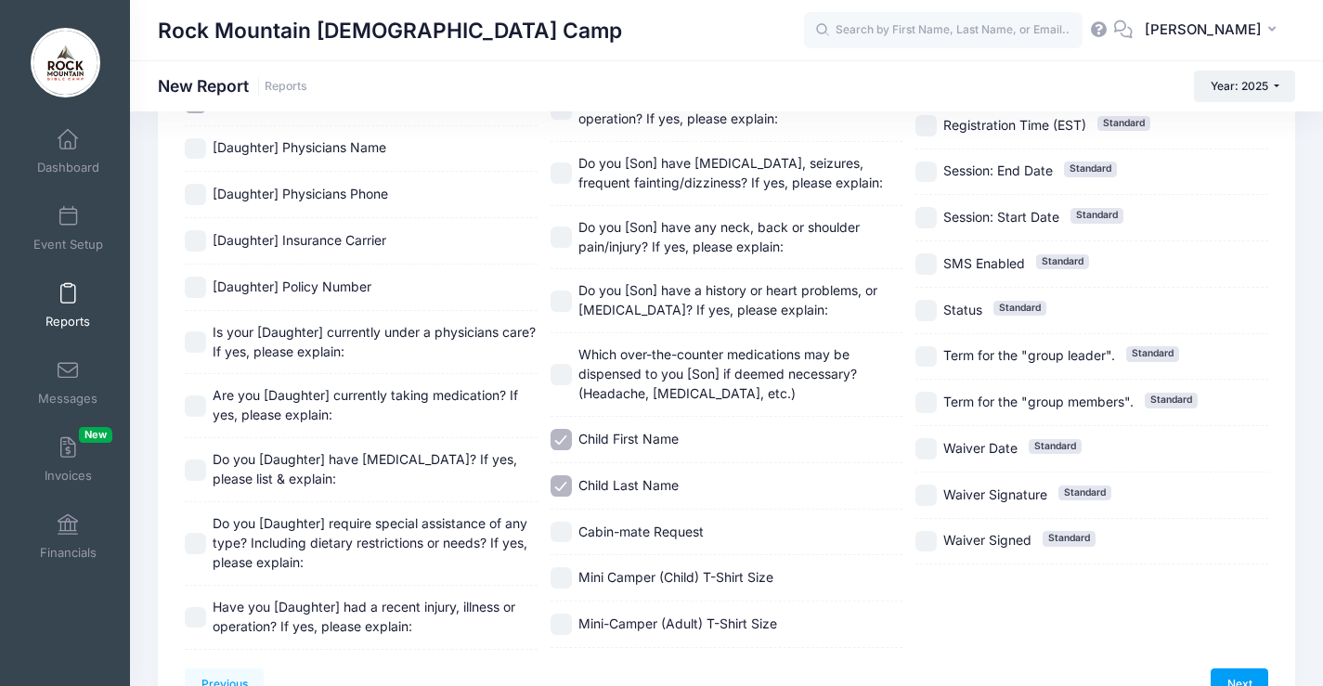
scroll to position [2150, 0]
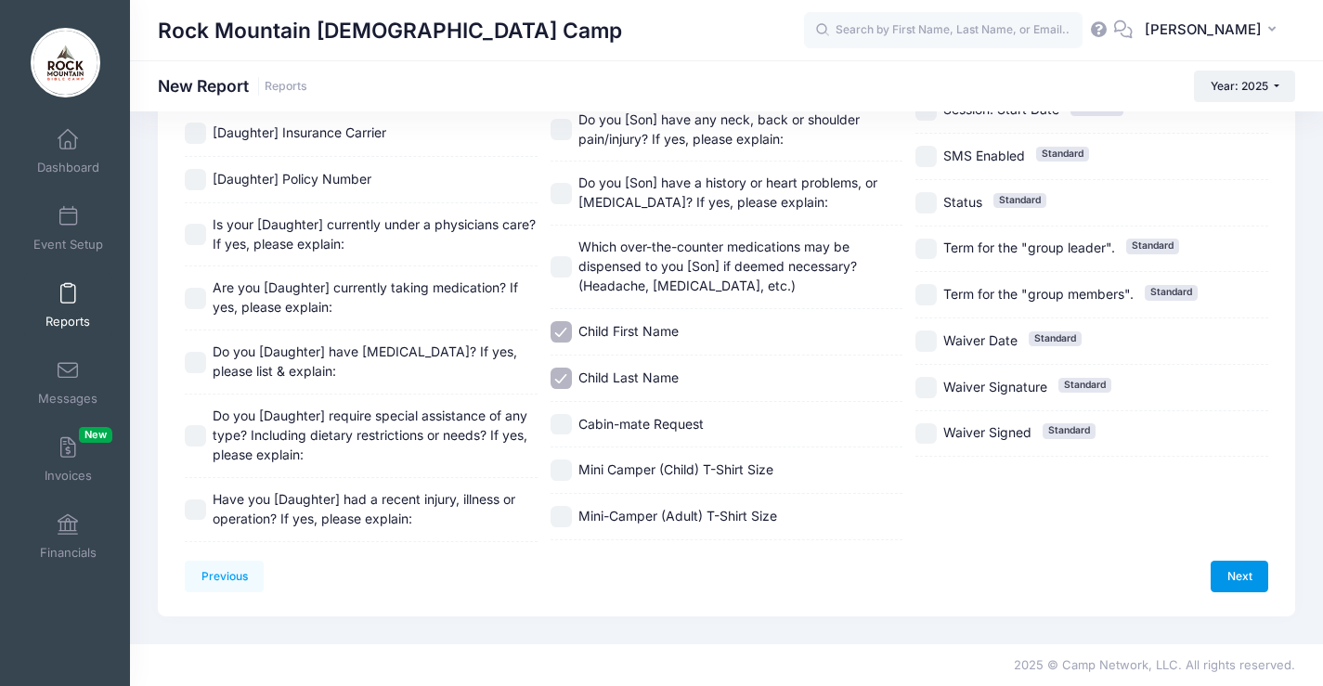
click at [1238, 591] on link "Next" at bounding box center [1239, 577] width 58 height 32
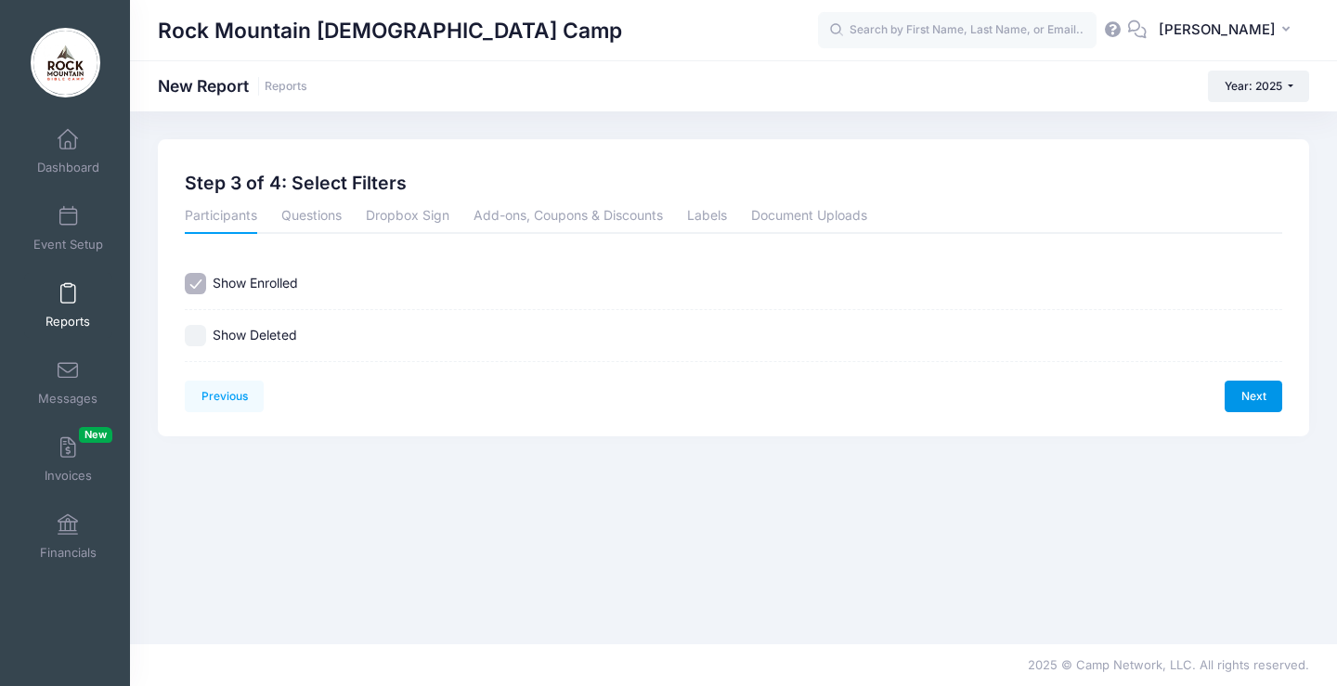
click at [1247, 390] on link "Next" at bounding box center [1253, 397] width 58 height 32
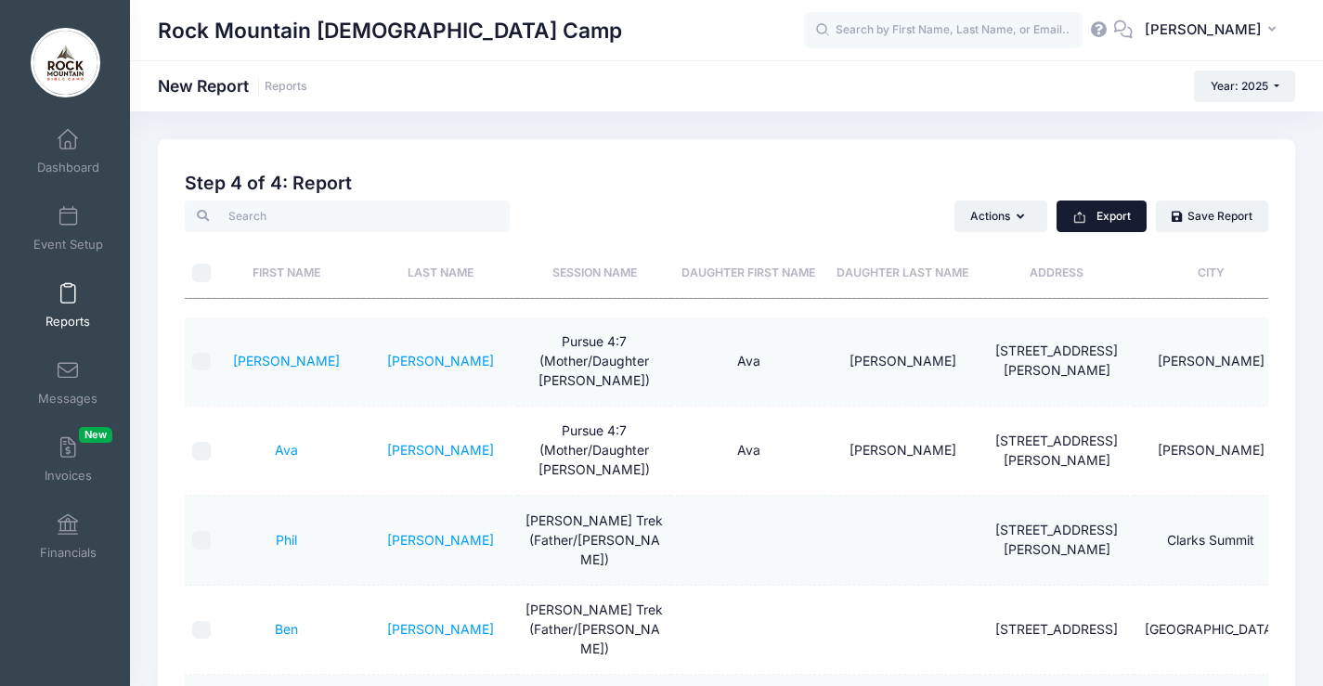
click at [1132, 213] on button "Export" at bounding box center [1101, 217] width 90 height 32
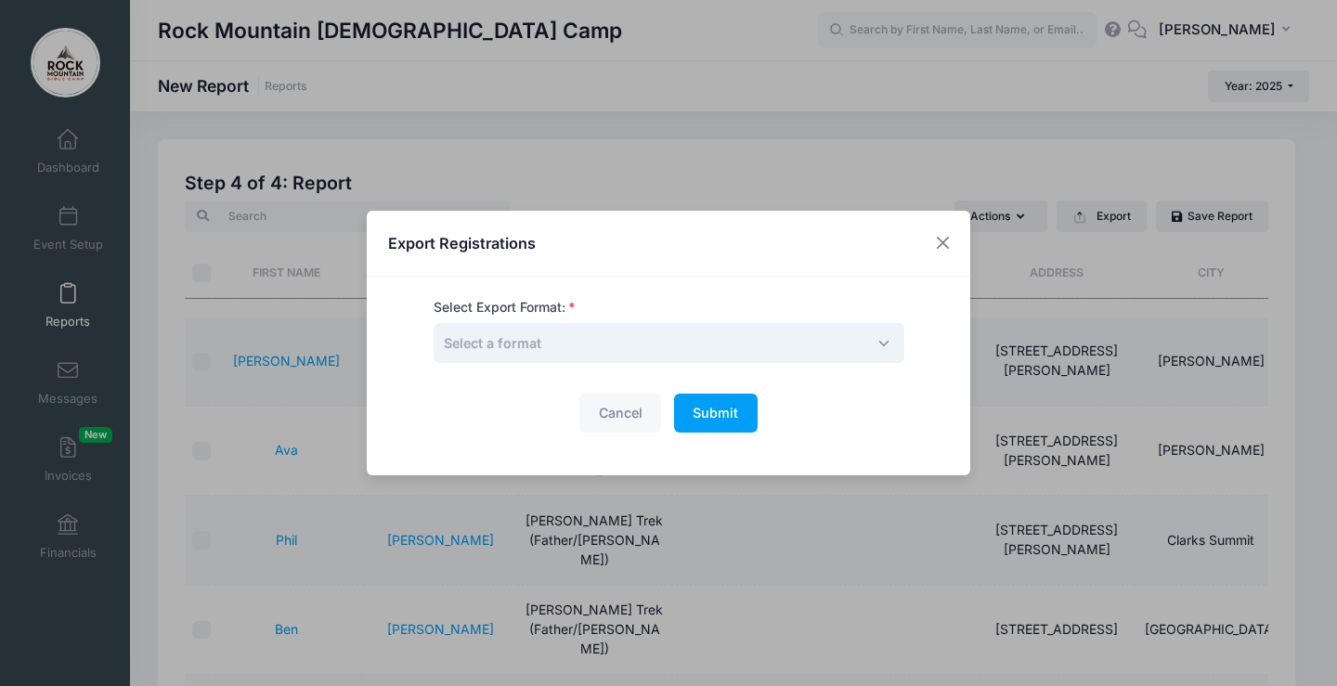
click at [609, 349] on span "Select a format" at bounding box center [668, 343] width 471 height 40
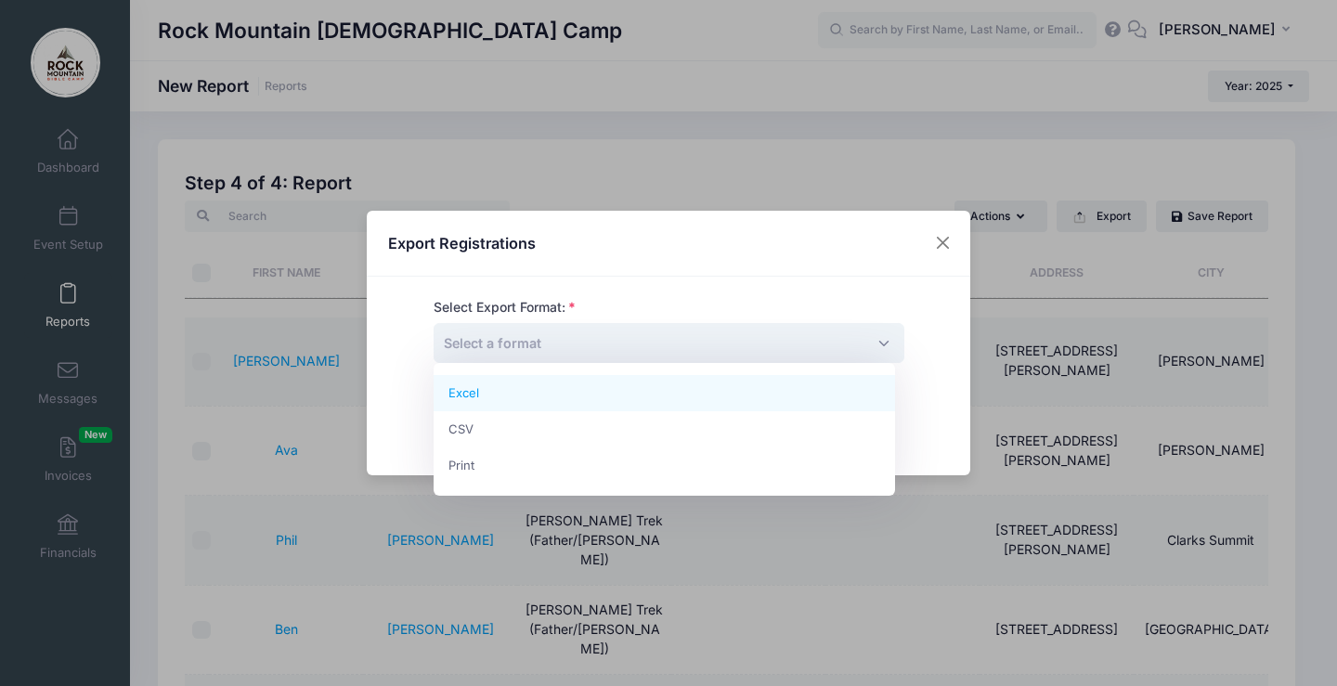
select select "excel"
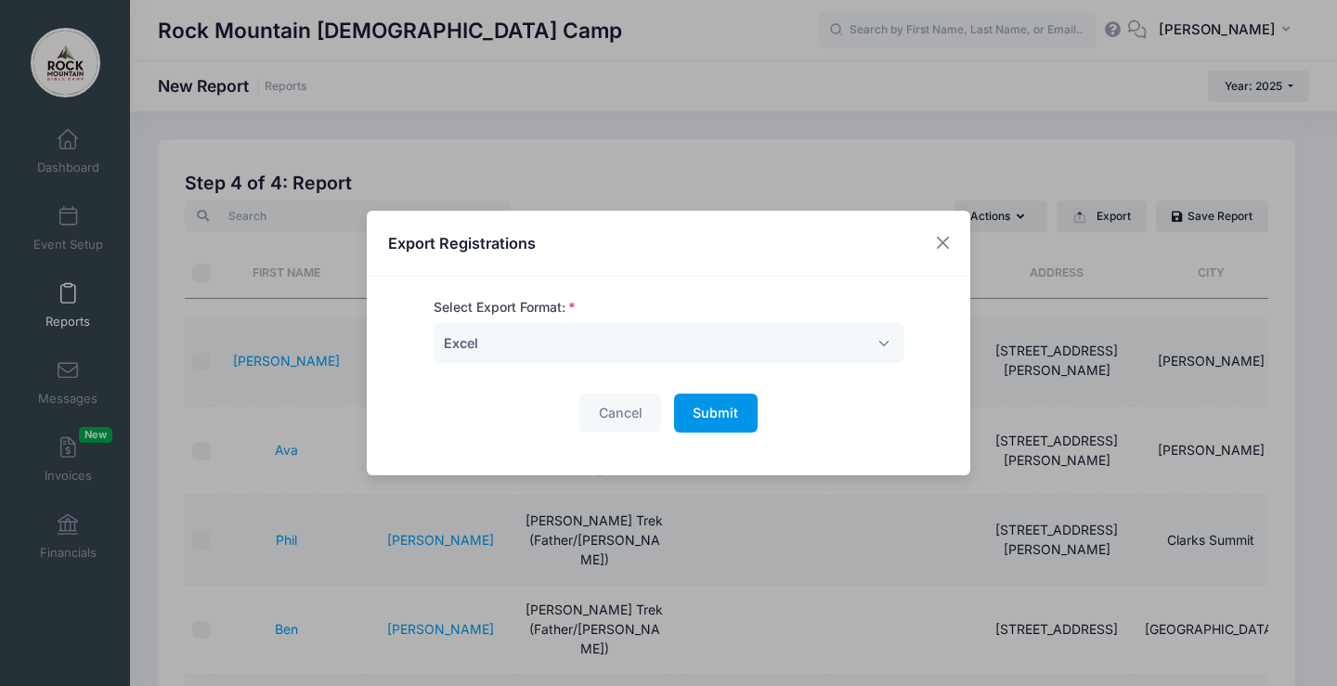
click at [718, 407] on span "Submit" at bounding box center [714, 413] width 45 height 16
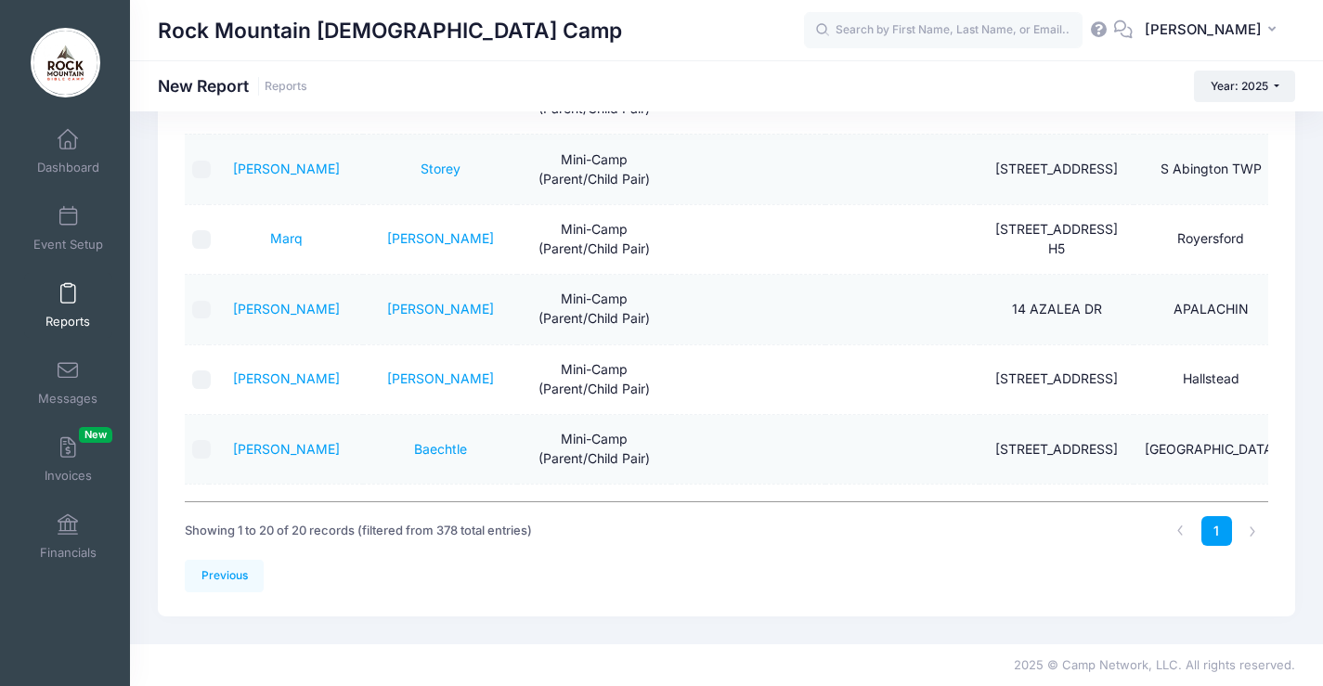
scroll to position [882, 0]
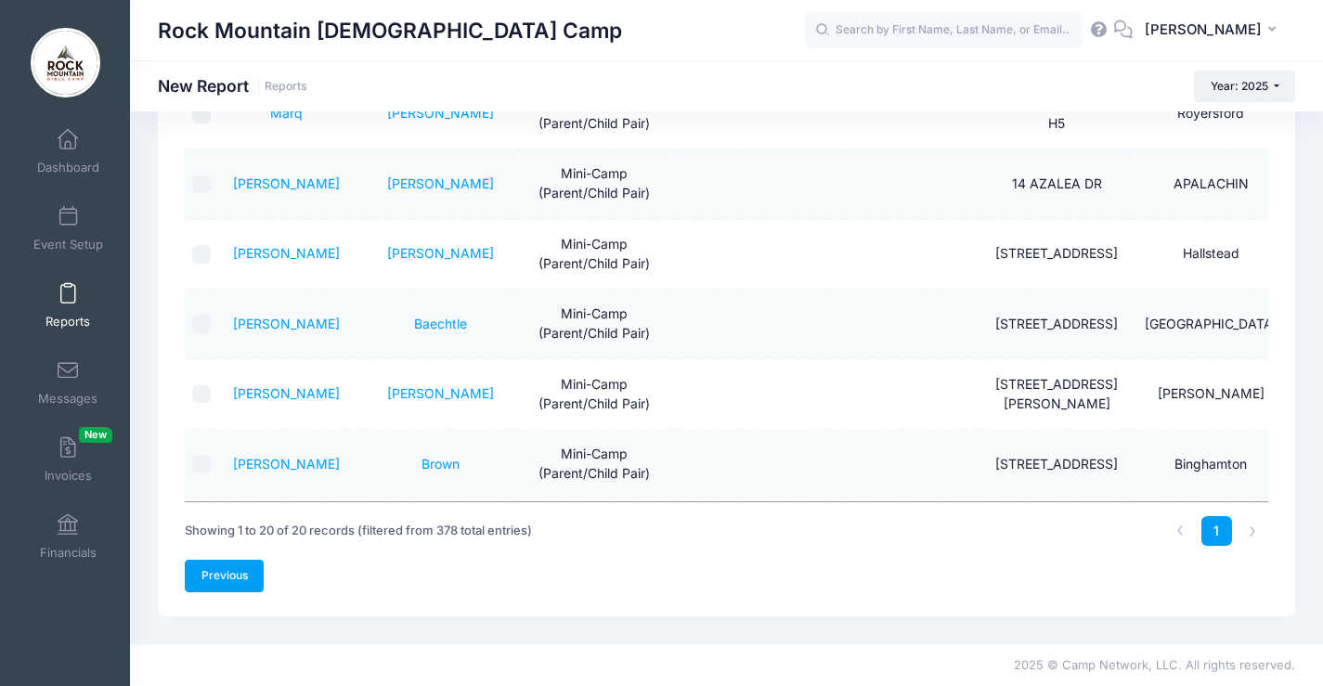
click at [228, 567] on link "Previous" at bounding box center [224, 576] width 79 height 32
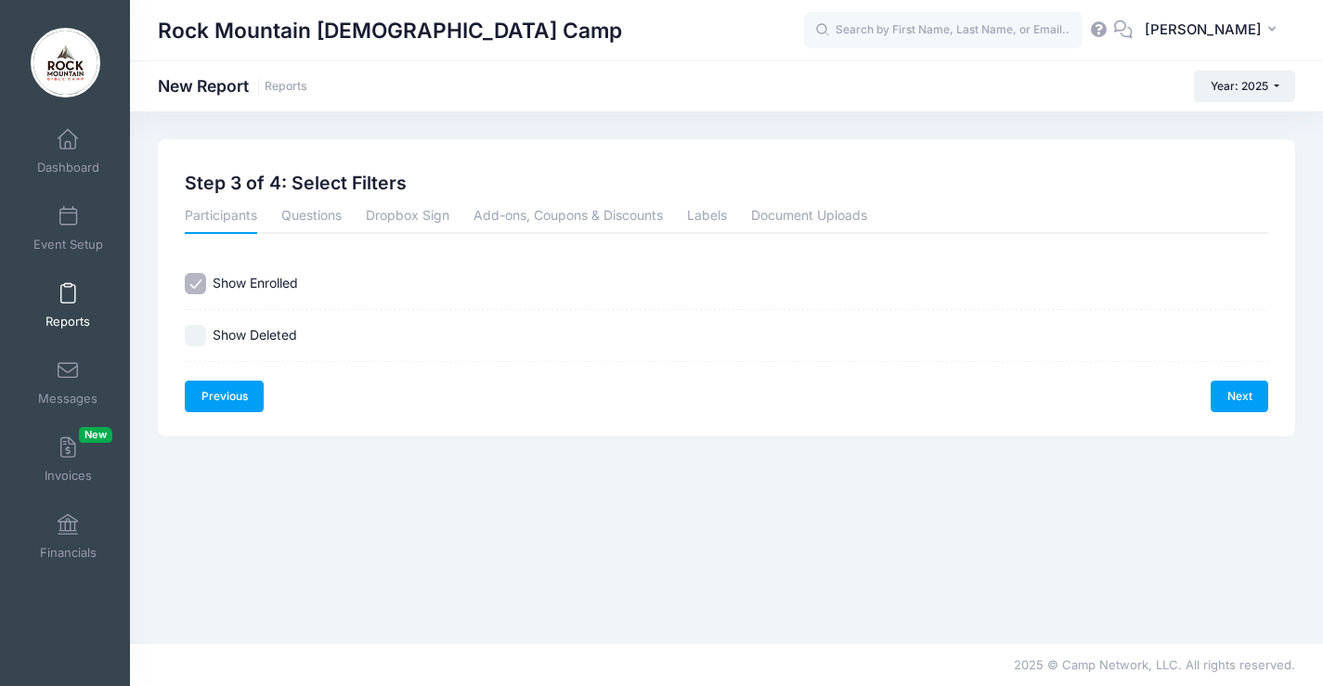
scroll to position [0, 0]
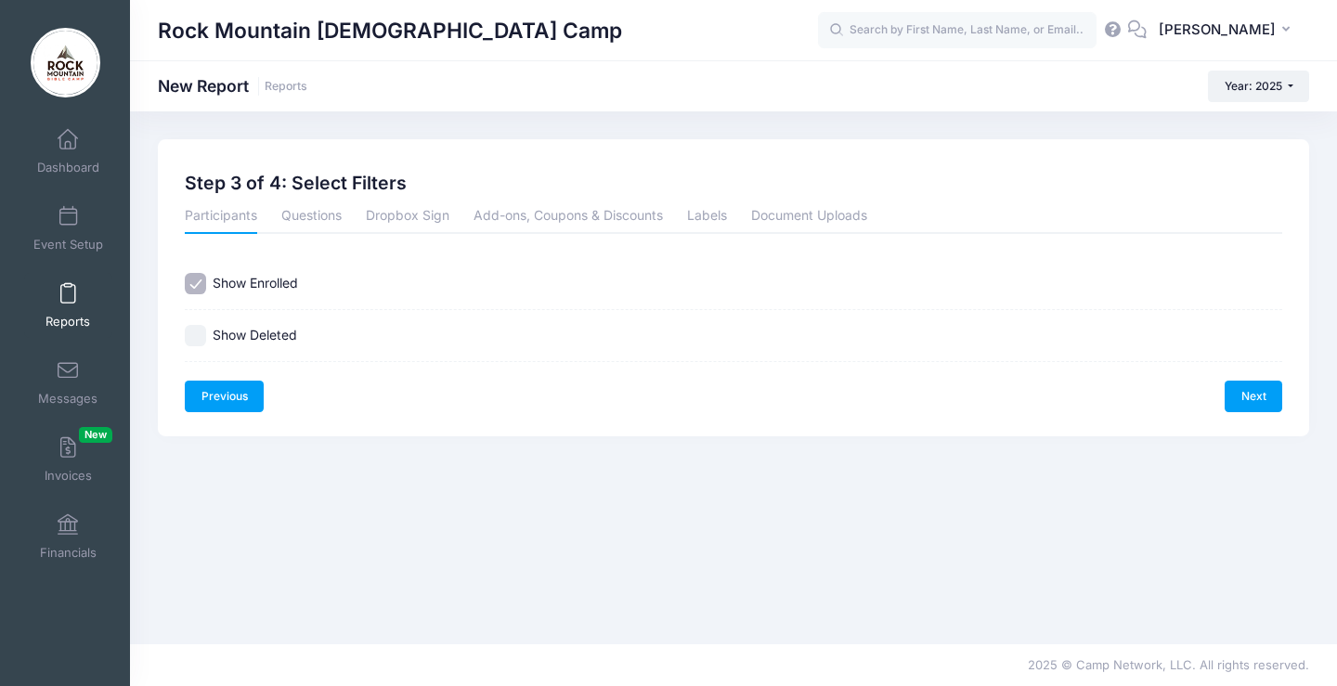
click at [202, 388] on link "Previous" at bounding box center [224, 397] width 79 height 32
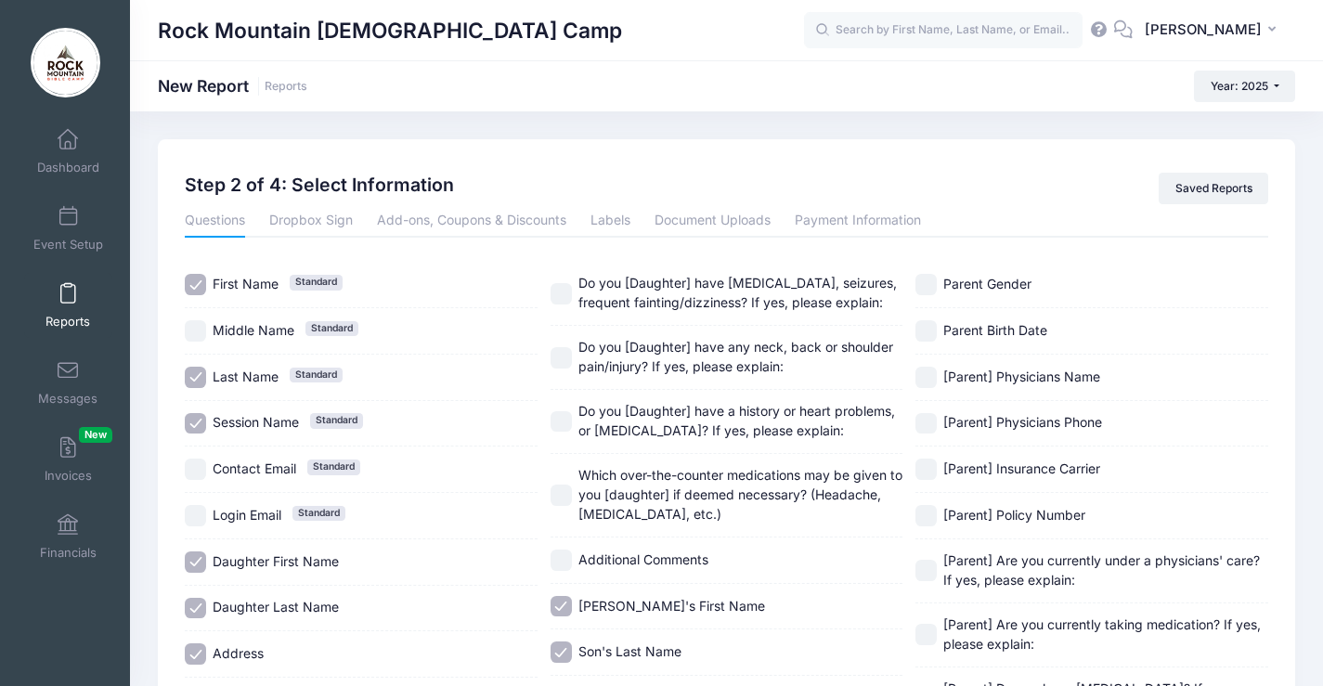
click at [258, 472] on span "Contact Email" at bounding box center [255, 468] width 84 height 16
checkbox input "true"
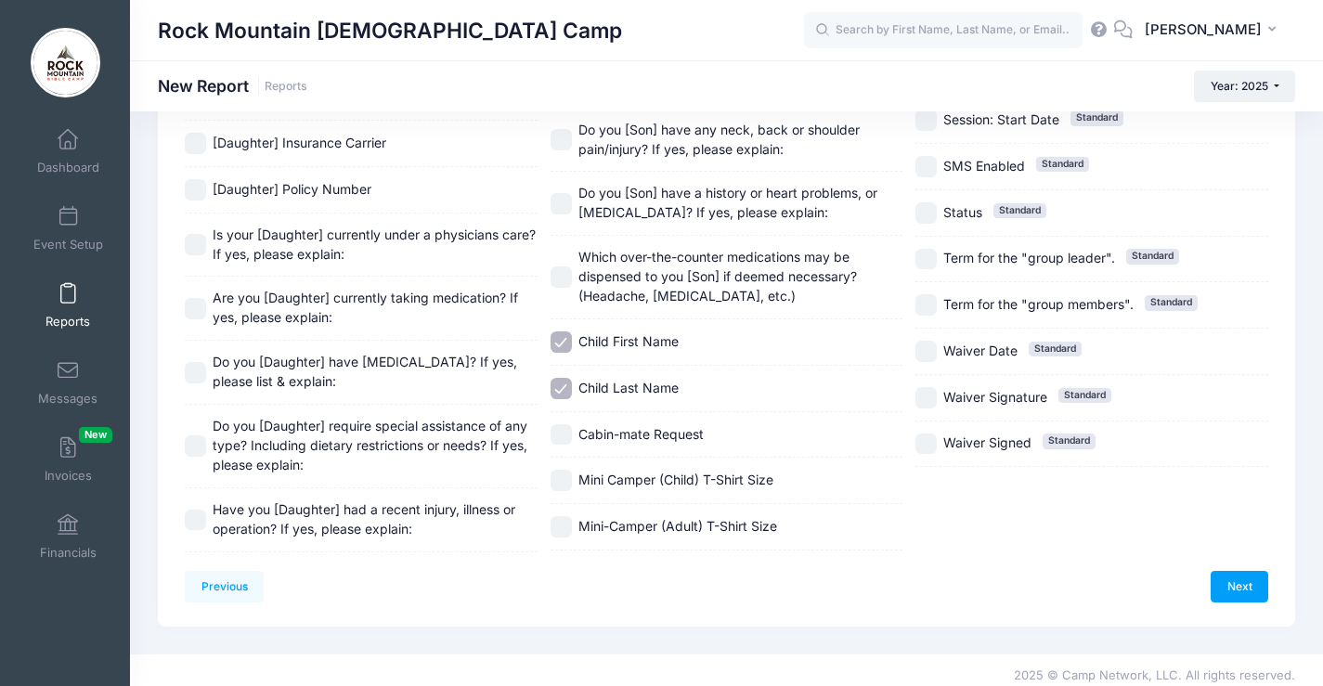
scroll to position [2150, 0]
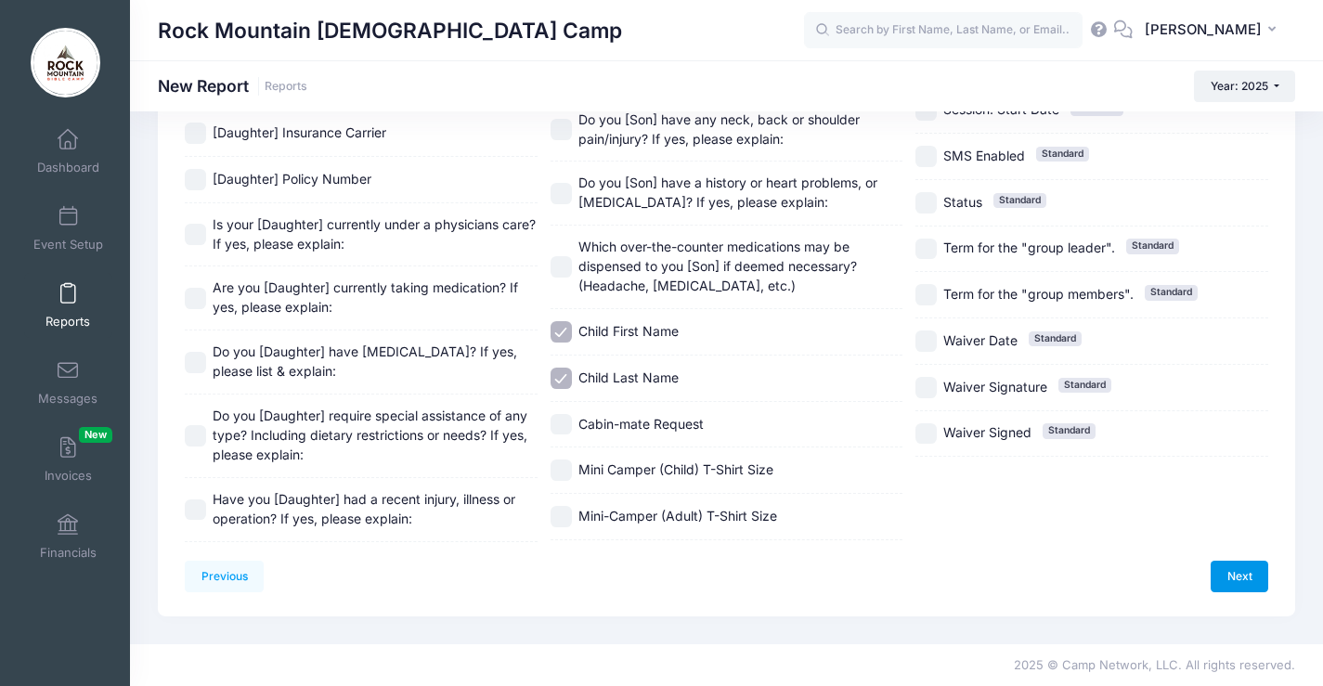
click at [1240, 579] on link "Next" at bounding box center [1239, 577] width 58 height 32
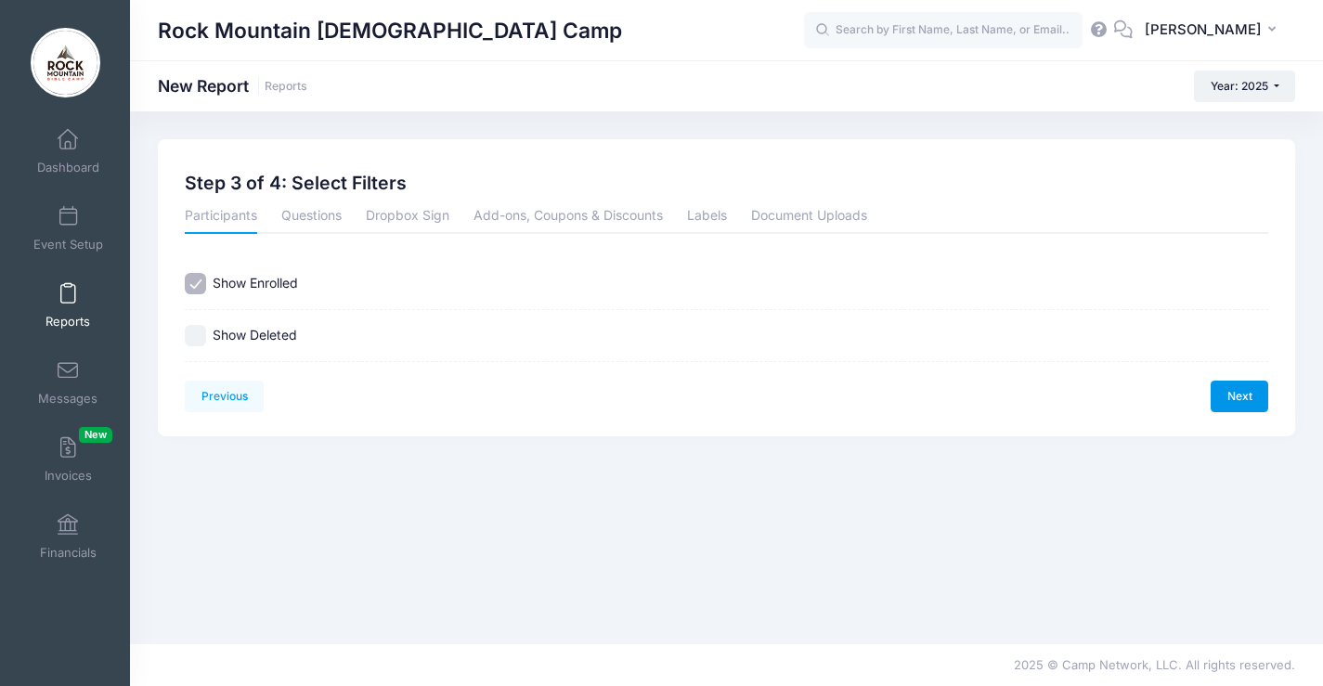
scroll to position [0, 0]
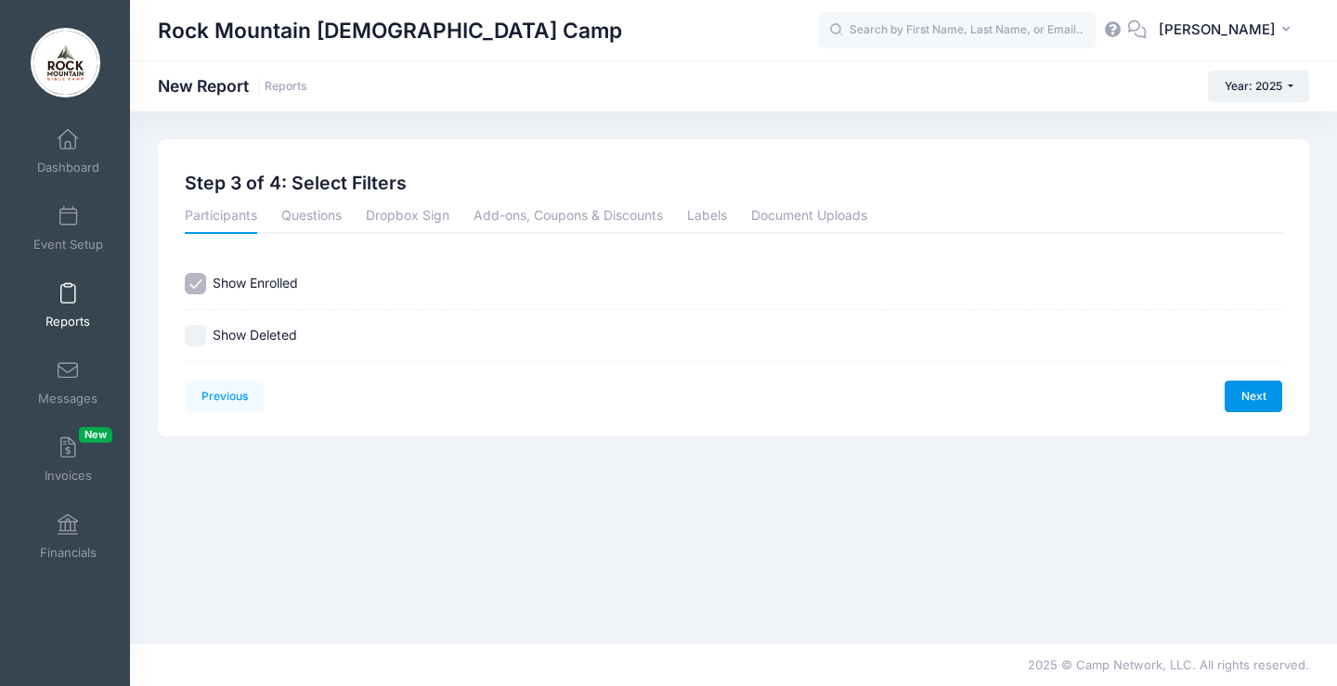
click at [1257, 399] on link "Next" at bounding box center [1253, 397] width 58 height 32
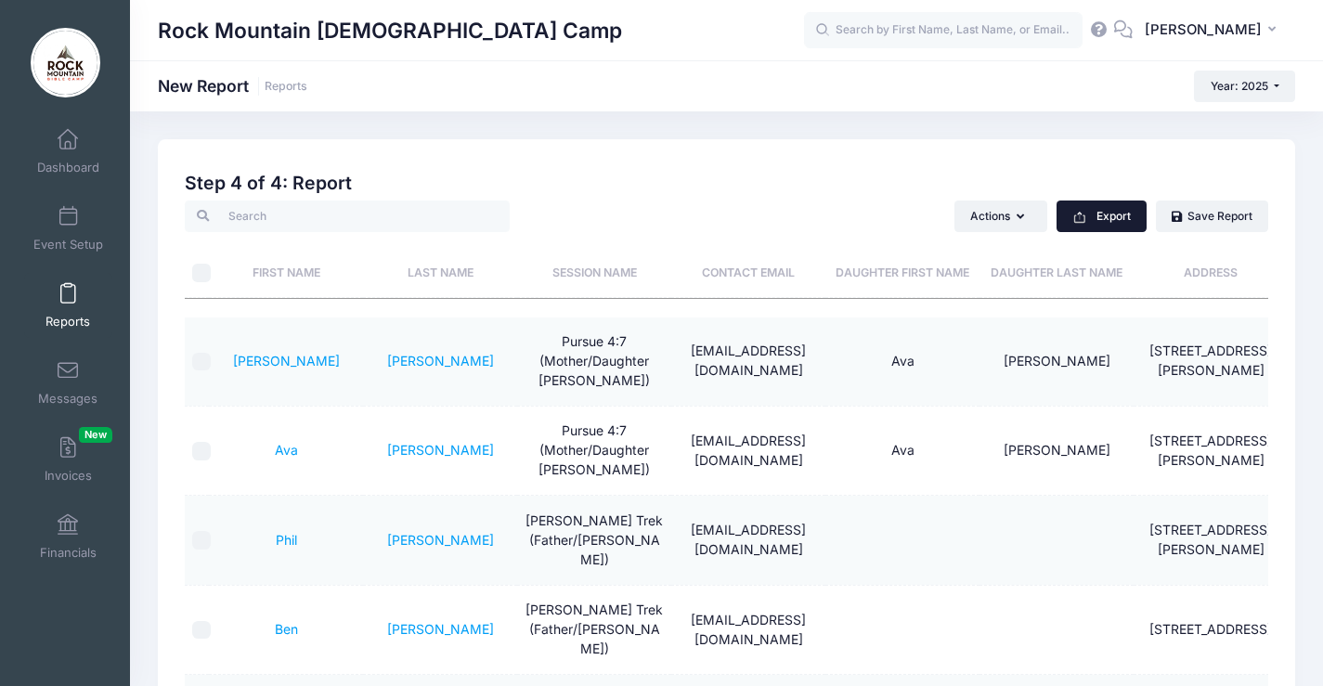
click at [1091, 217] on button "Export" at bounding box center [1101, 217] width 90 height 32
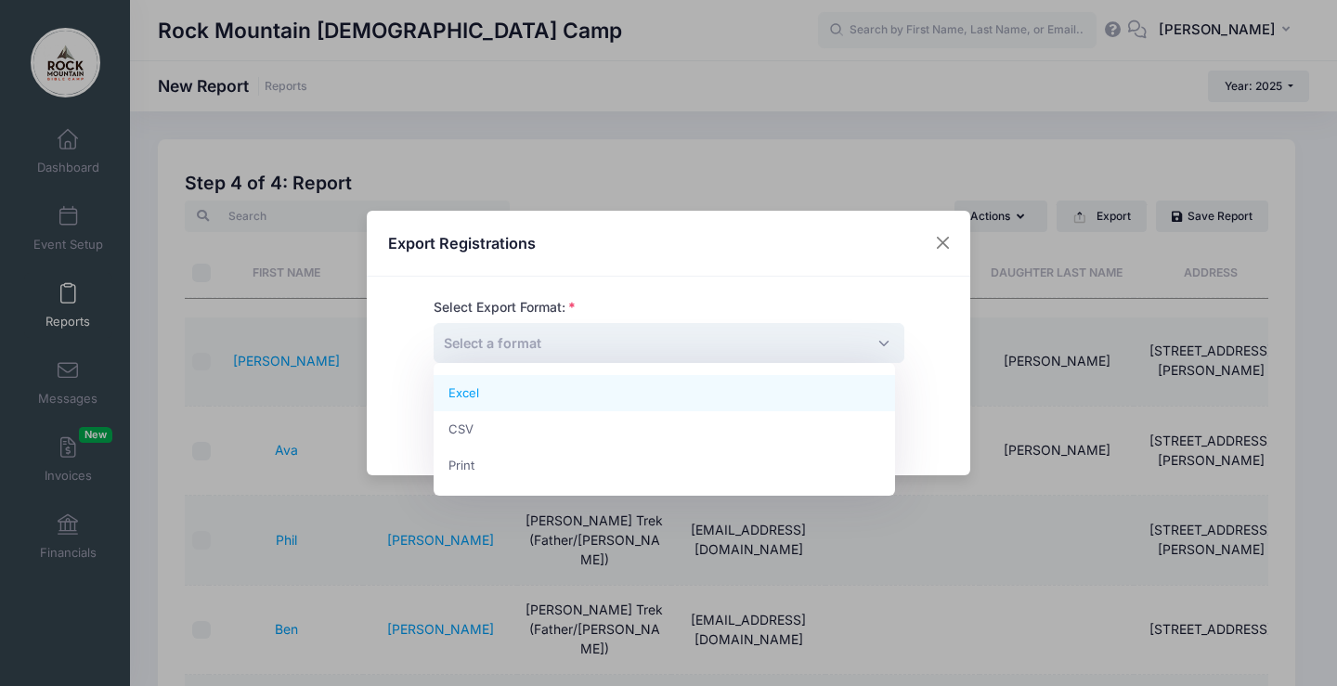
click at [662, 330] on span "Select a format" at bounding box center [668, 343] width 471 height 40
select select "excel"
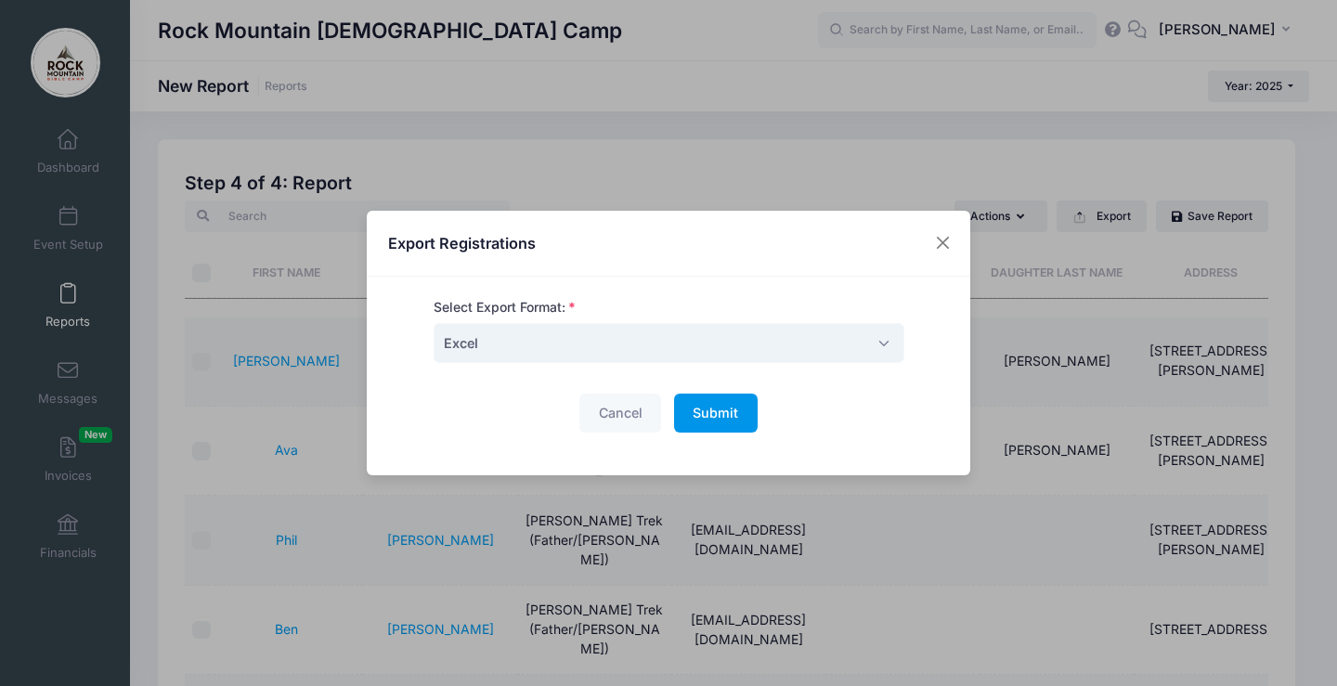
click at [714, 406] on span "Submit" at bounding box center [714, 413] width 45 height 16
